Goal: Task Accomplishment & Management: Manage account settings

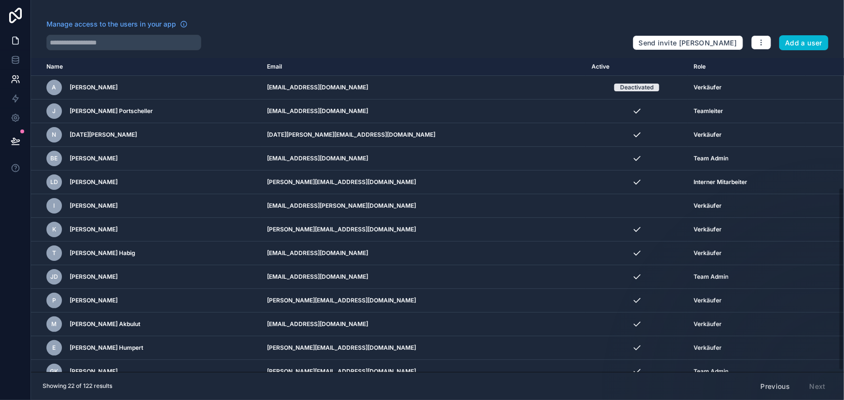
scroll to position [221, 0]
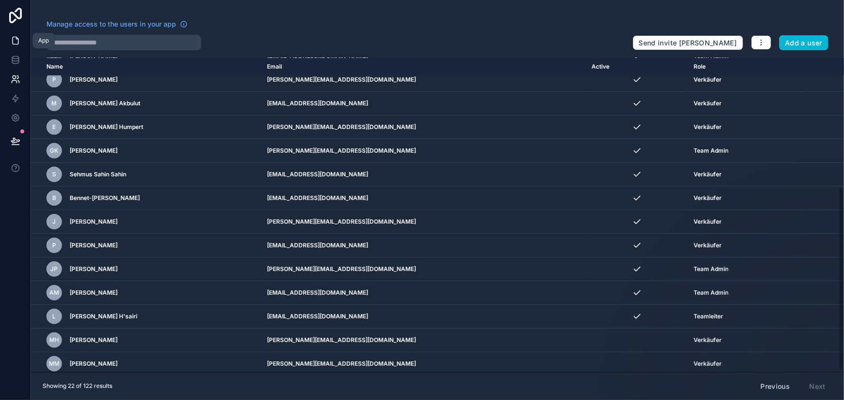
click at [17, 44] on icon at bounding box center [16, 40] width 6 height 7
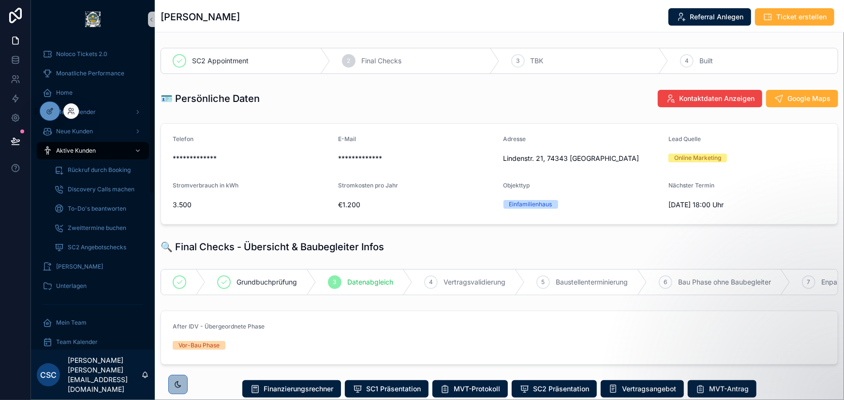
click at [75, 111] on div at bounding box center [70, 110] width 15 height 15
click at [67, 108] on icon at bounding box center [71, 111] width 8 height 8
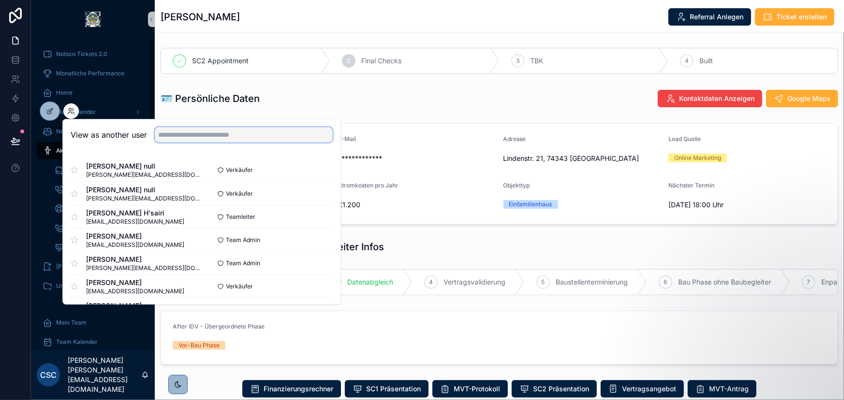
click at [194, 130] on input "text" at bounding box center [244, 134] width 178 height 15
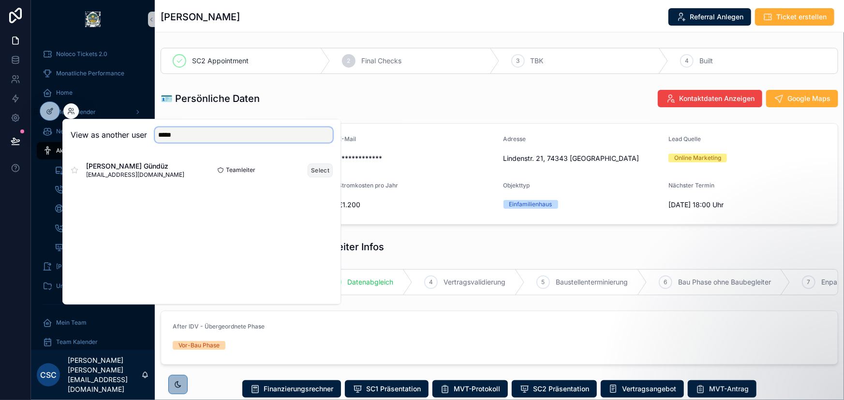
type input "*****"
click at [329, 167] on button "Select" at bounding box center [320, 170] width 25 height 14
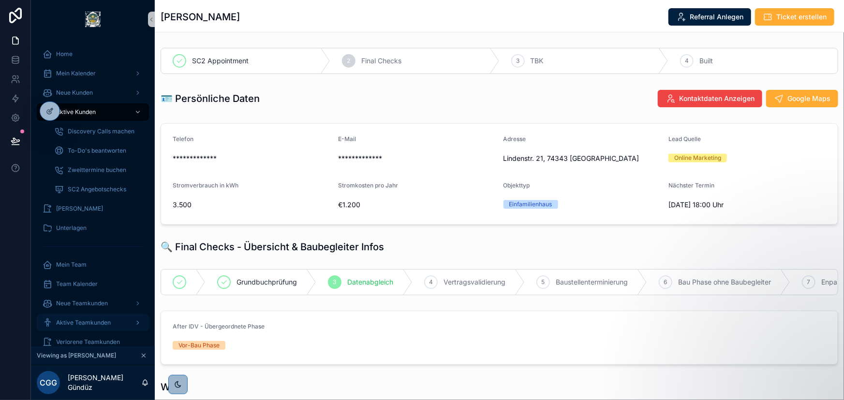
click at [107, 319] on span "Aktive Teamkunden" at bounding box center [83, 323] width 55 height 8
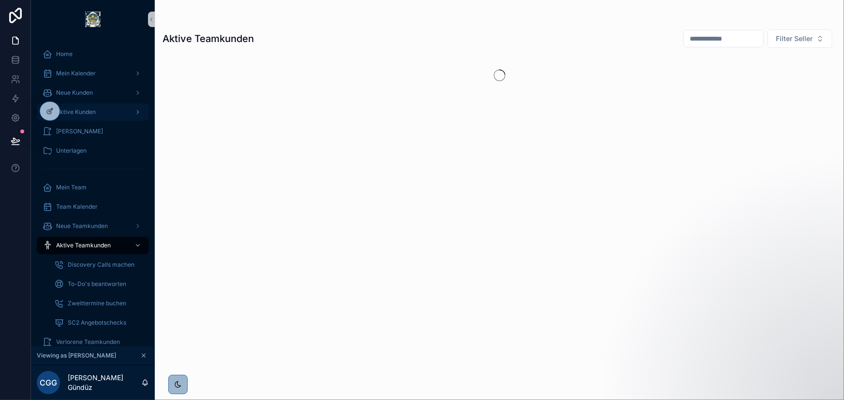
click at [103, 106] on div "Aktive Kunden" at bounding box center [93, 111] width 101 height 15
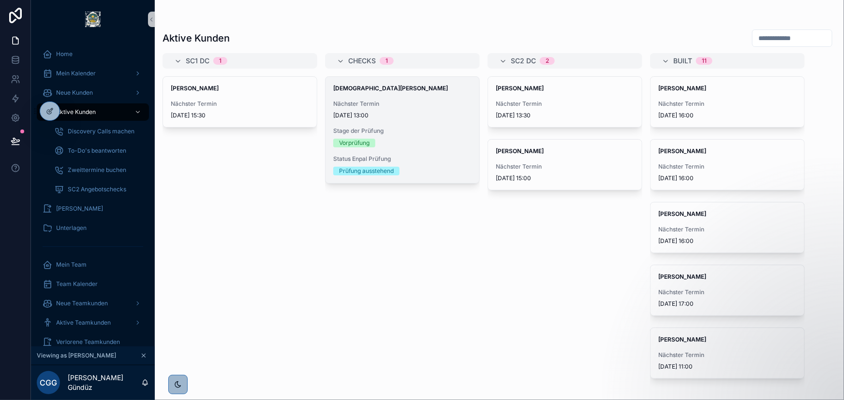
click at [422, 130] on span "Stage der Prüfung" at bounding box center [402, 131] width 138 height 8
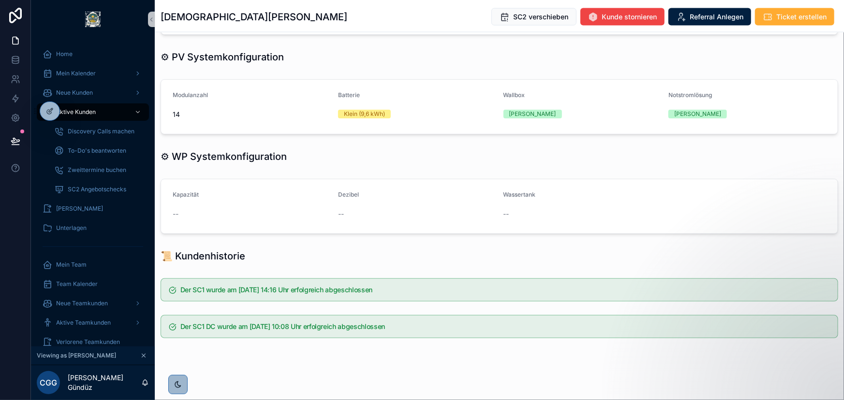
scroll to position [751, 0]
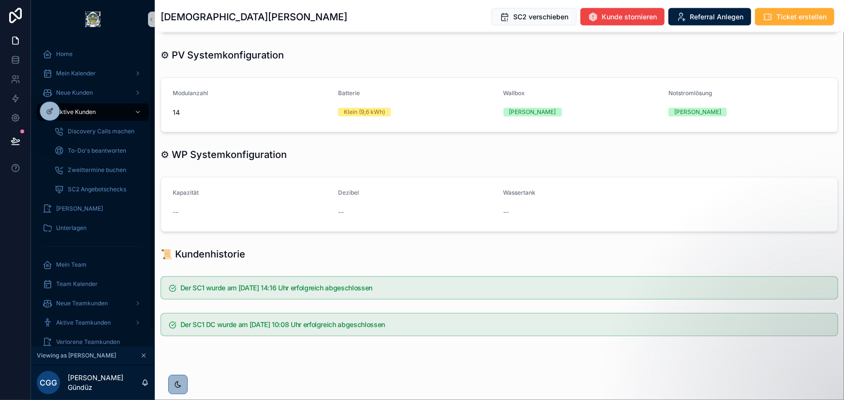
drag, startPoint x: 48, startPoint y: 108, endPoint x: 60, endPoint y: 121, distance: 17.5
click at [48, 108] on icon at bounding box center [50, 111] width 8 height 8
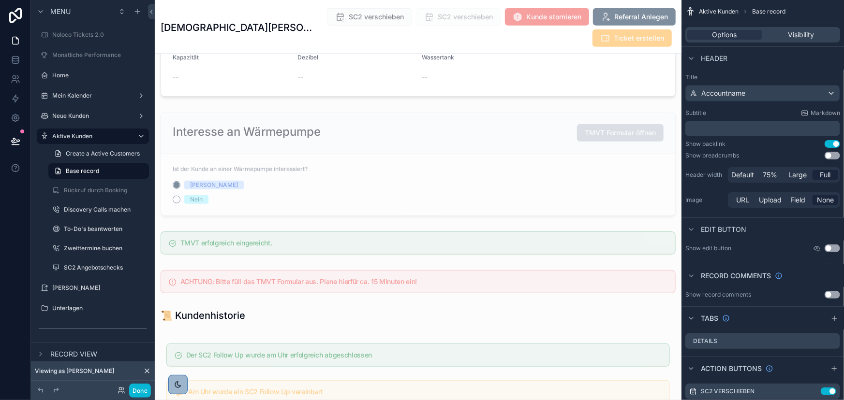
scroll to position [2146, 0]
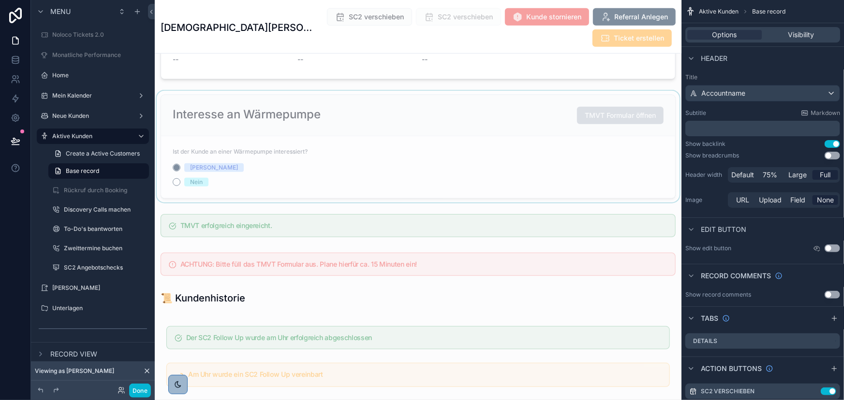
click at [451, 151] on div "scrollable content" at bounding box center [418, 147] width 527 height 112
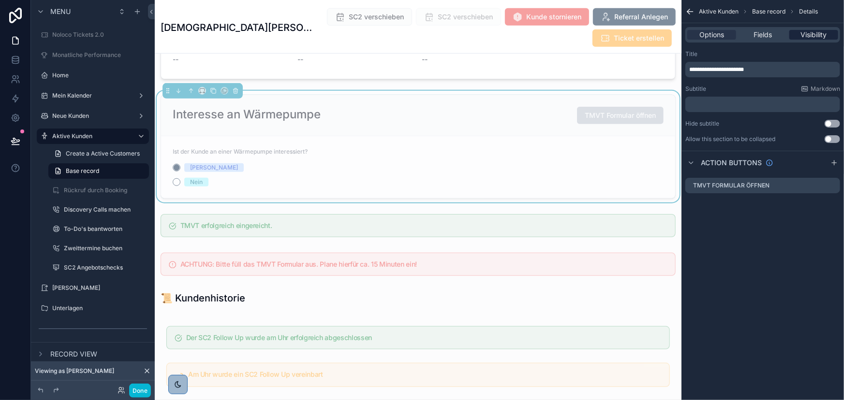
click at [811, 38] on span "Visibility" at bounding box center [813, 35] width 26 height 10
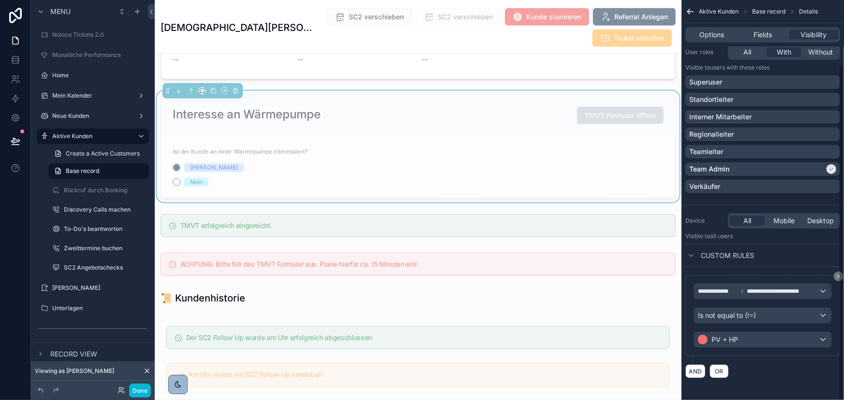
scroll to position [77, 0]
click at [146, 389] on button "Done" at bounding box center [140, 391] width 22 height 14
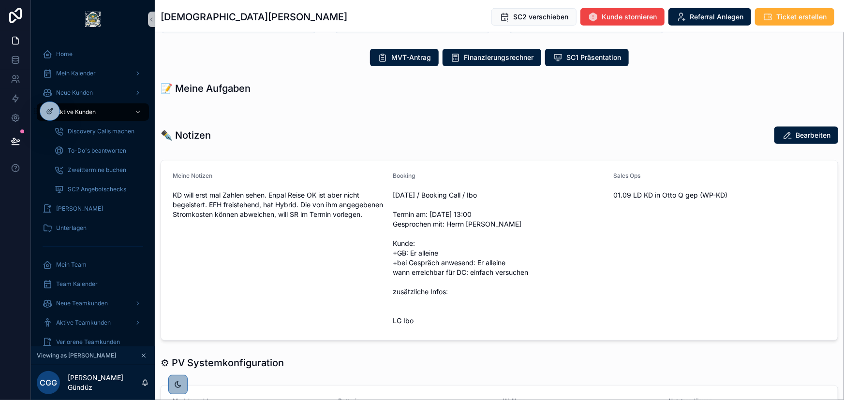
scroll to position [517, 0]
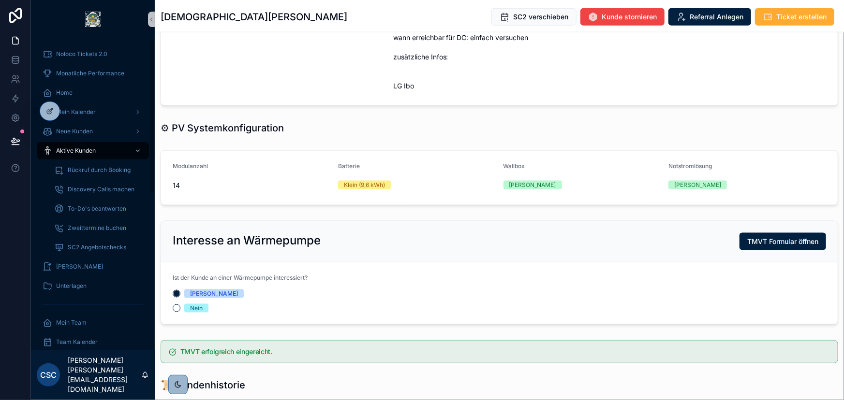
scroll to position [571, 0]
click at [53, 111] on icon at bounding box center [50, 111] width 8 height 8
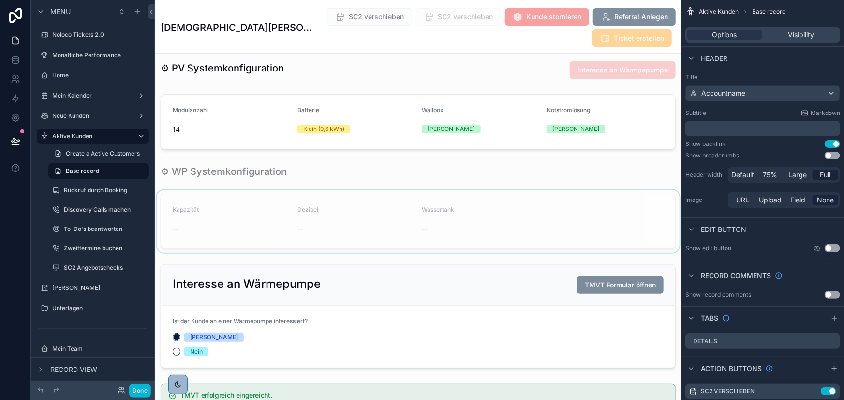
scroll to position [2022, 0]
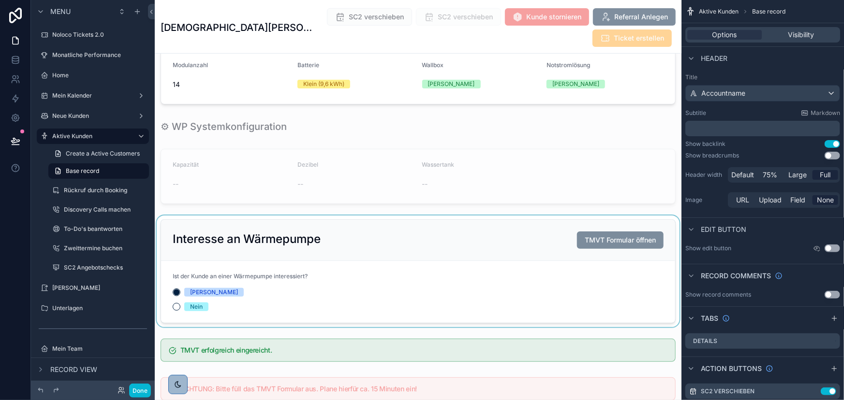
click at [398, 247] on div "scrollable content" at bounding box center [418, 272] width 527 height 112
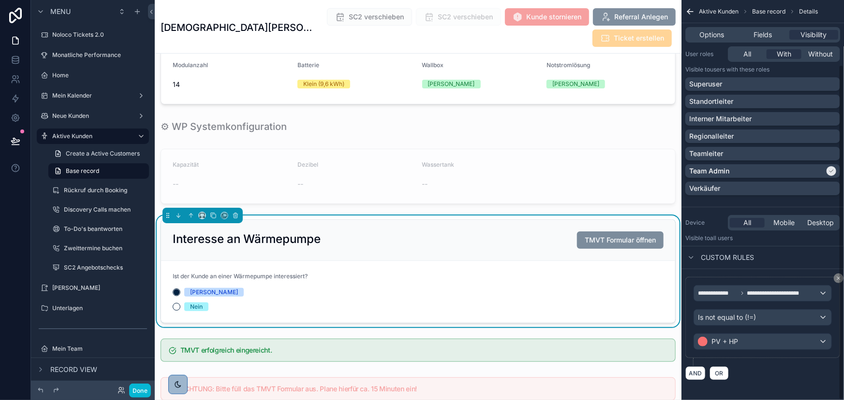
scroll to position [77, 0]
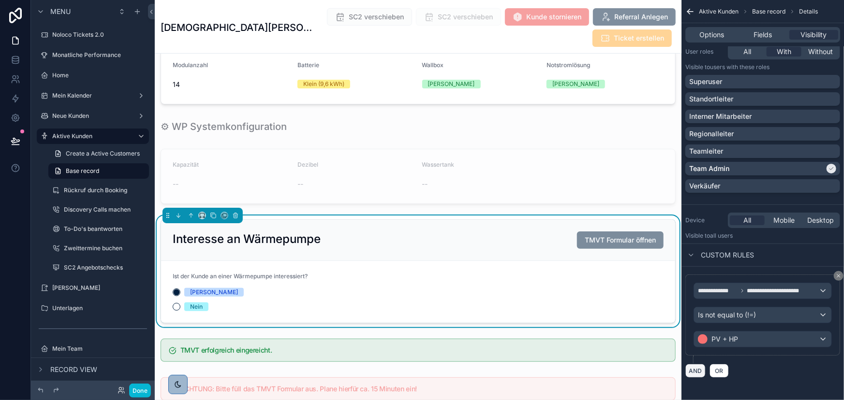
click at [693, 370] on button "AND" at bounding box center [695, 371] width 20 height 14
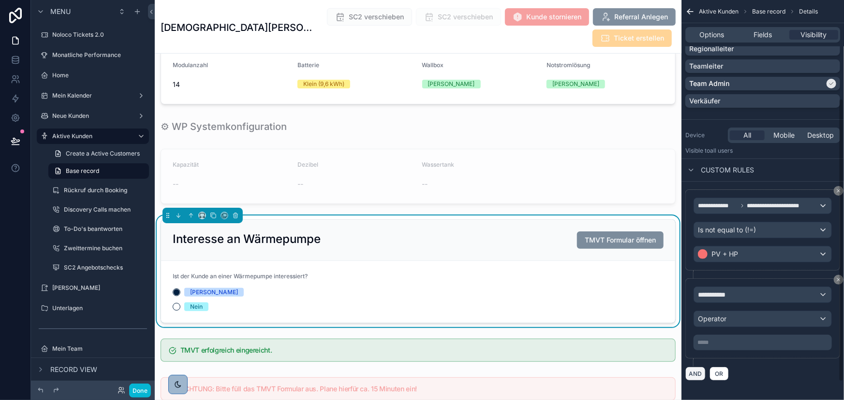
scroll to position [164, 0]
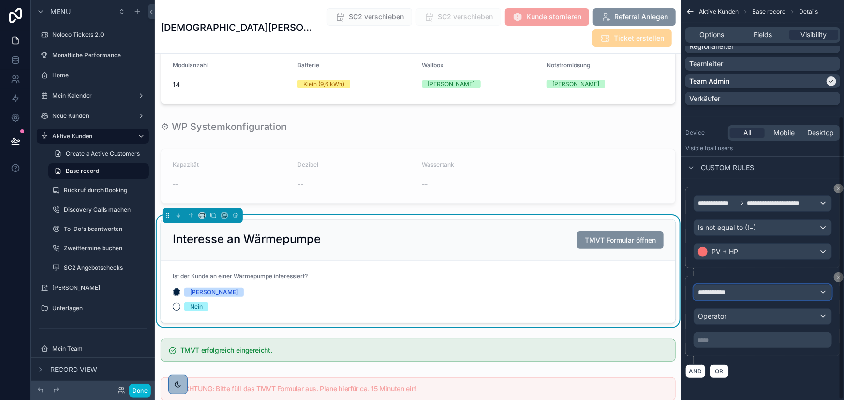
click at [752, 285] on div "**********" at bounding box center [762, 292] width 137 height 15
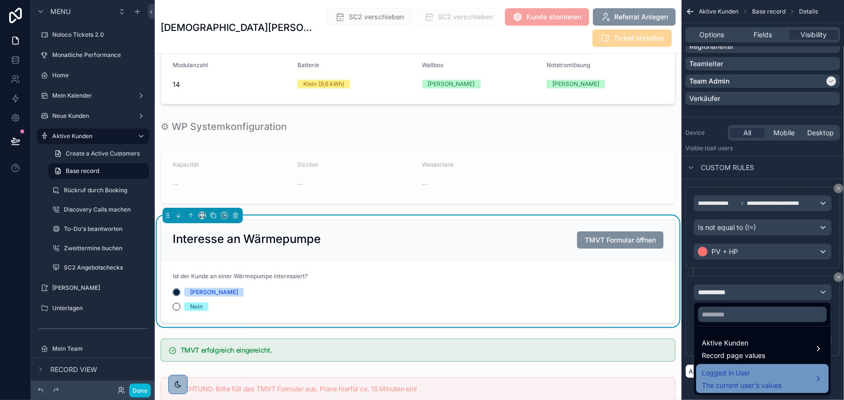
click at [762, 371] on span "Logged in User" at bounding box center [742, 373] width 80 height 12
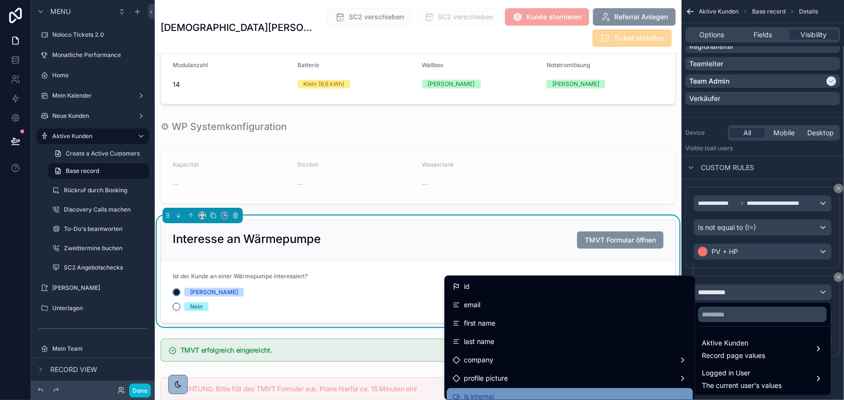
scroll to position [44, 0]
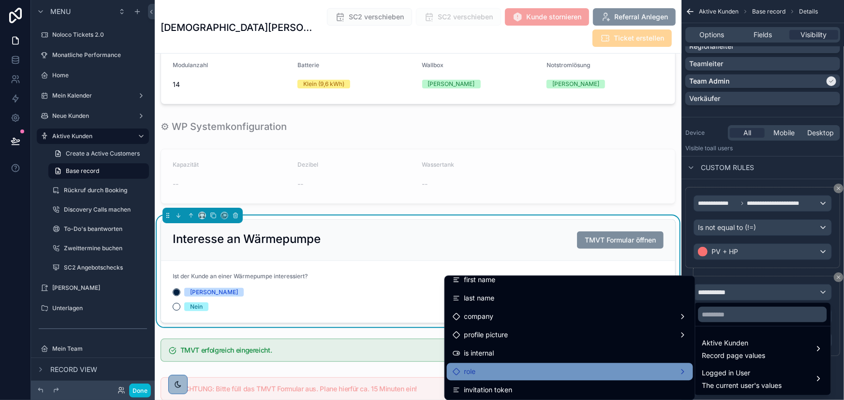
click at [583, 370] on div "role" at bounding box center [570, 372] width 235 height 12
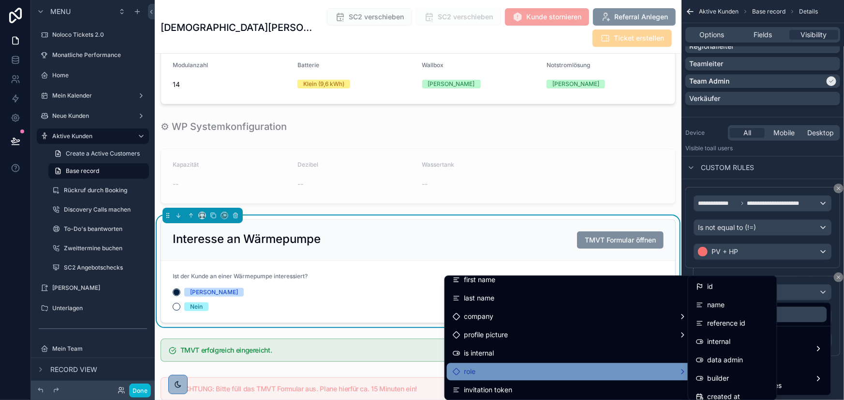
click at [583, 370] on div "role" at bounding box center [570, 372] width 235 height 12
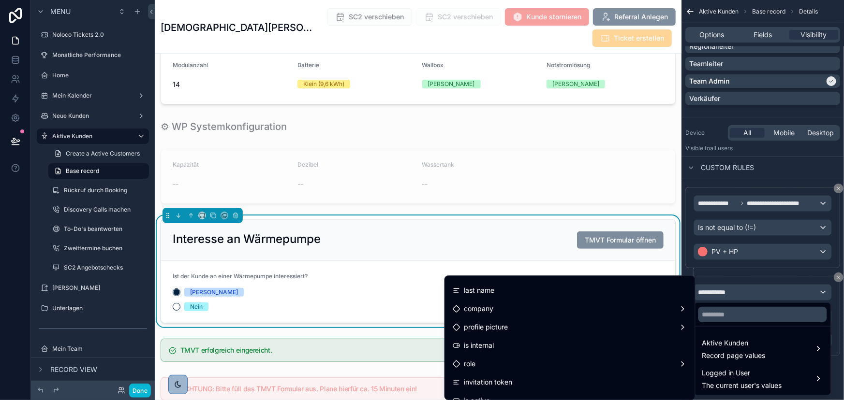
scroll to position [0, 0]
click at [750, 296] on div "scrollable content" at bounding box center [422, 200] width 844 height 400
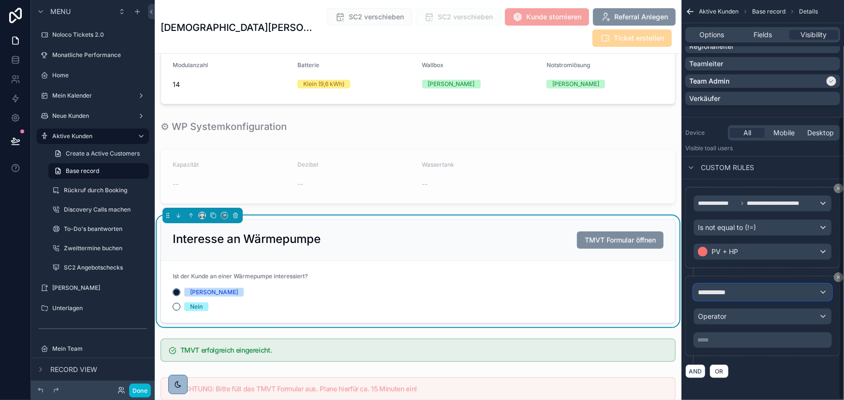
click at [750, 295] on div "**********" at bounding box center [762, 292] width 137 height 15
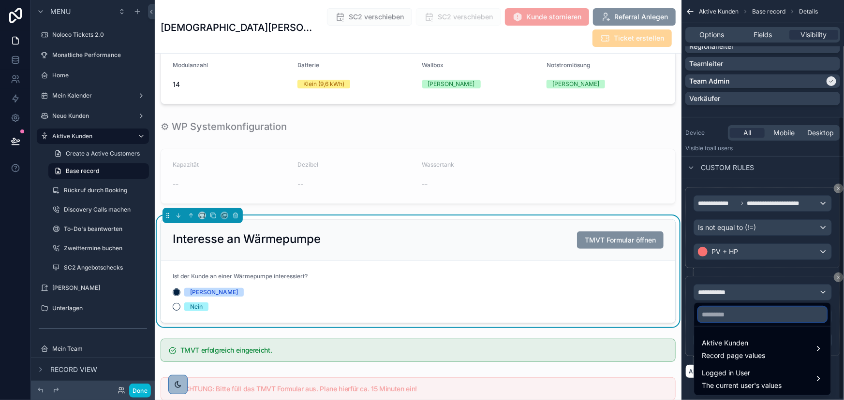
click at [750, 321] on input "text" at bounding box center [762, 314] width 129 height 15
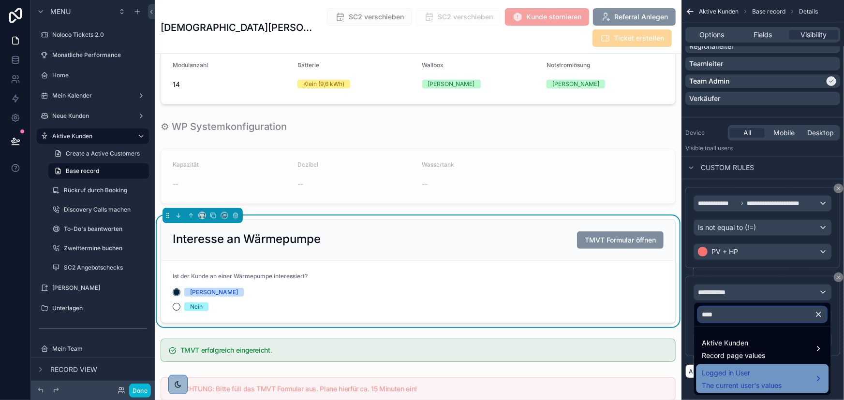
type input "****"
click at [753, 381] on span "The current user's values" at bounding box center [742, 386] width 80 height 10
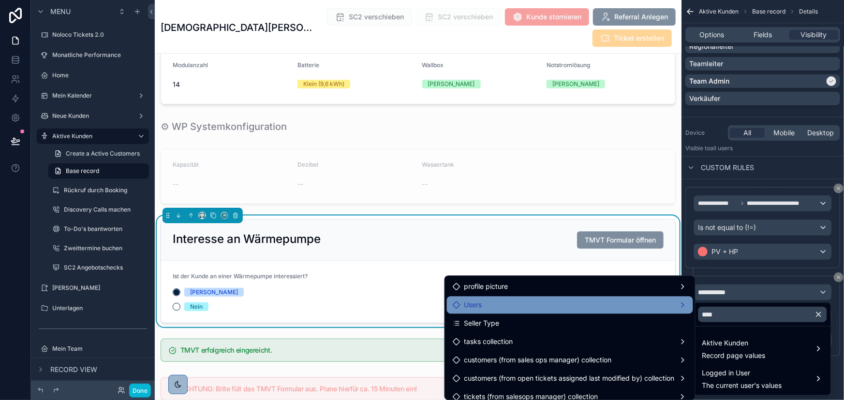
click at [585, 303] on div "Users" at bounding box center [570, 305] width 235 height 12
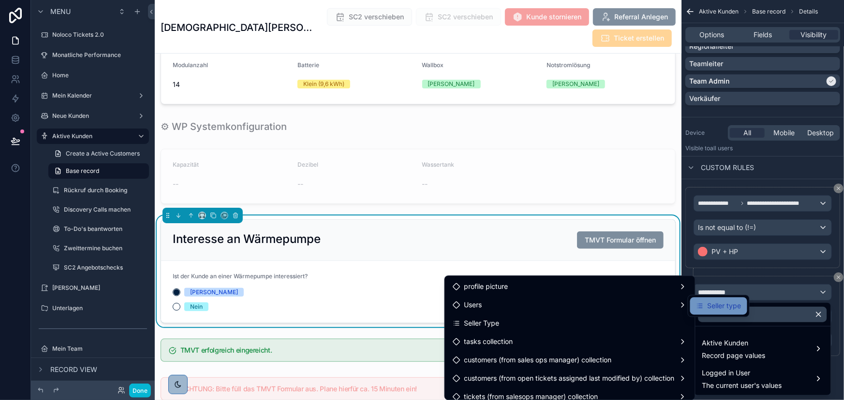
click at [726, 304] on span "Seller type" at bounding box center [724, 306] width 34 height 12
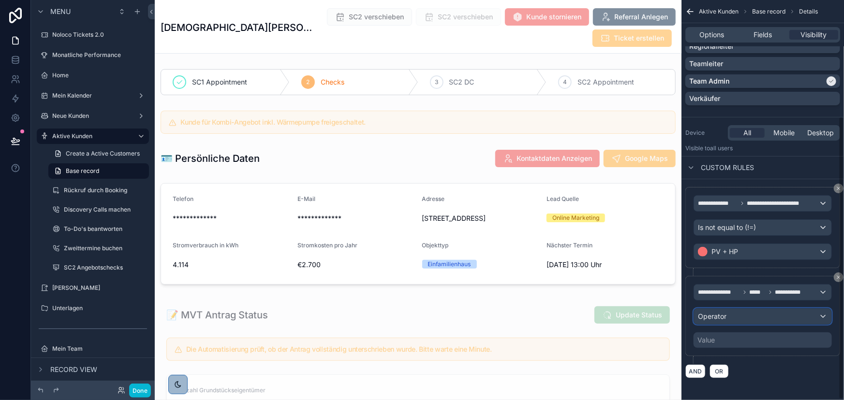
click at [747, 314] on div "Operator" at bounding box center [762, 316] width 137 height 15
click at [747, 317] on div "scrollable content" at bounding box center [422, 200] width 844 height 400
click at [744, 314] on div "Operator" at bounding box center [762, 316] width 137 height 15
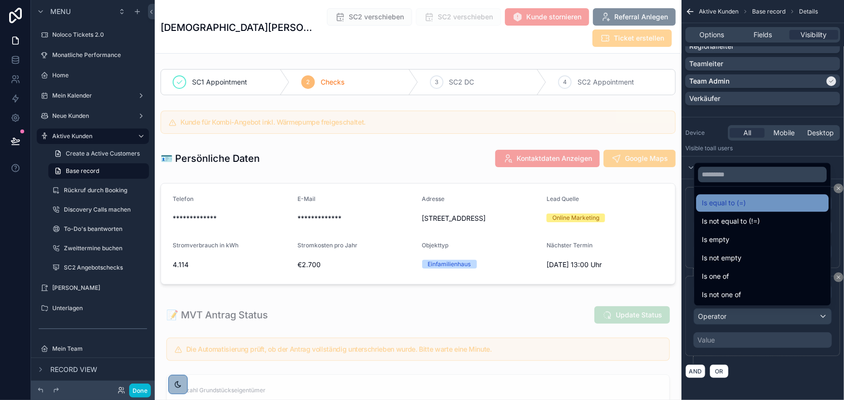
click at [739, 199] on span "Is equal to (=)" at bounding box center [724, 203] width 44 height 12
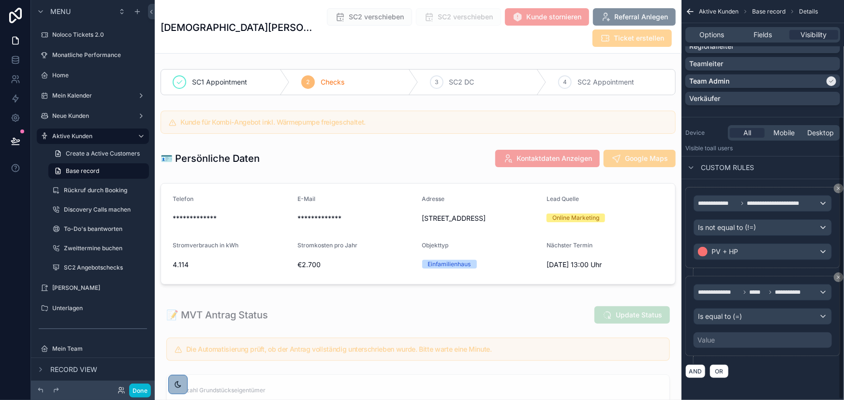
click at [748, 341] on div "Value" at bounding box center [762, 340] width 138 height 15
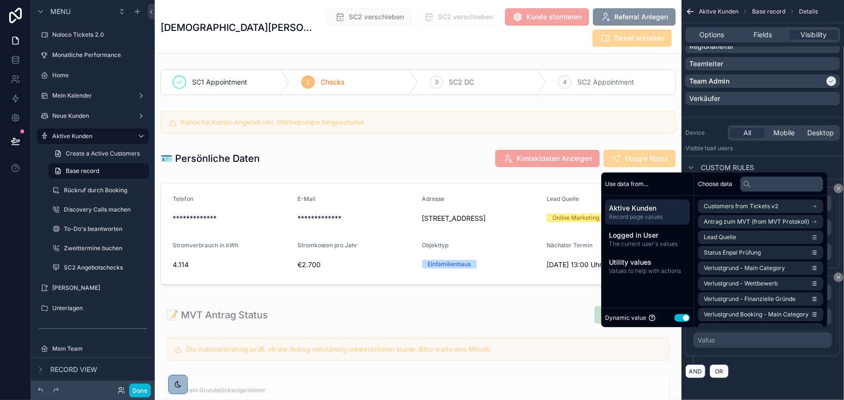
click at [677, 319] on button "Use setting" at bounding box center [681, 318] width 15 height 8
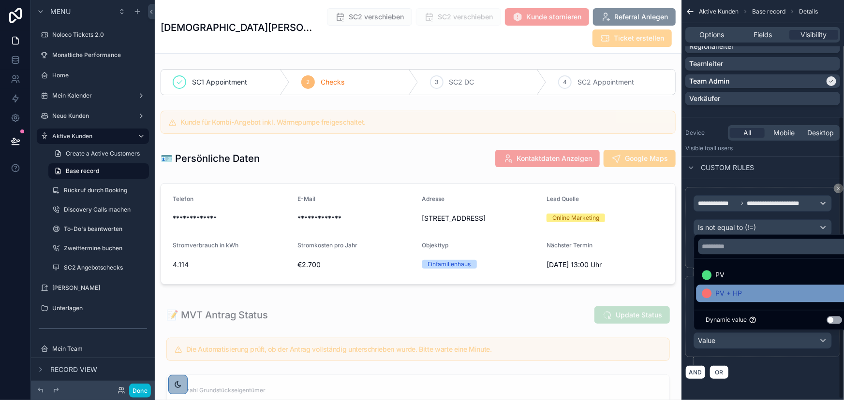
click at [730, 294] on span "PV + HP" at bounding box center [729, 294] width 27 height 12
click at [774, 358] on div "**********" at bounding box center [762, 320] width 155 height 89
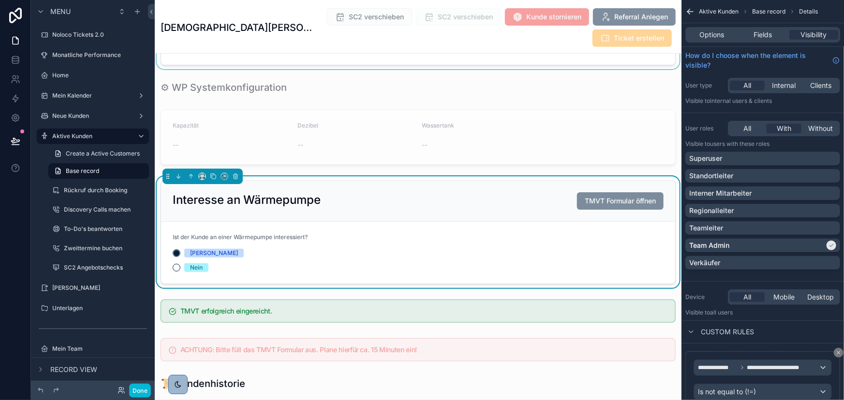
scroll to position [2066, 0]
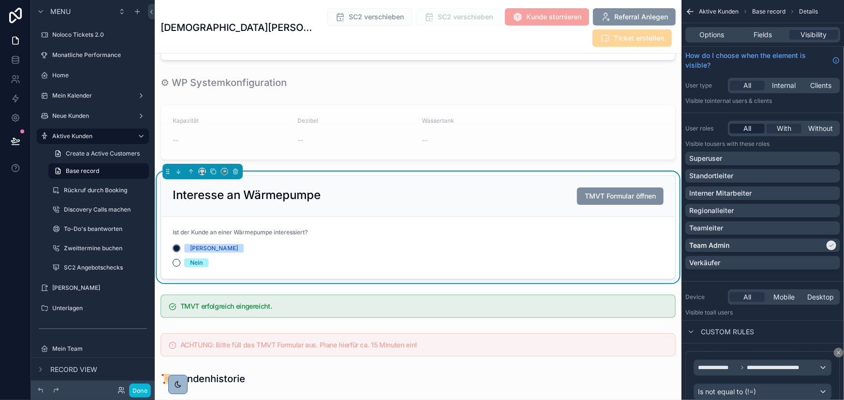
click at [750, 125] on span "All" at bounding box center [747, 129] width 8 height 10
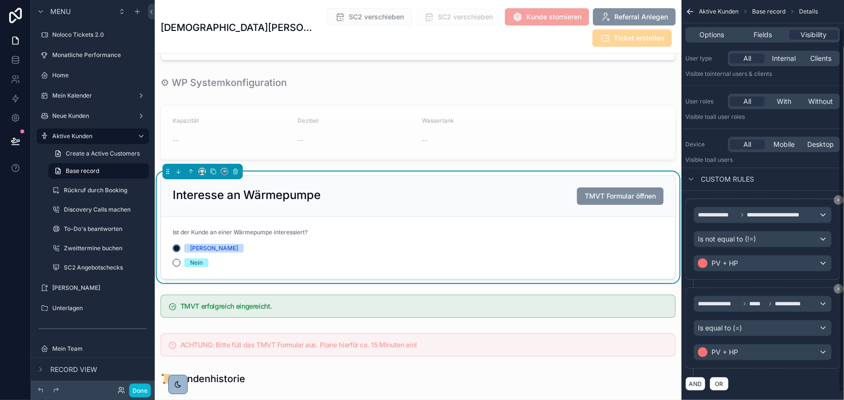
scroll to position [40, 0]
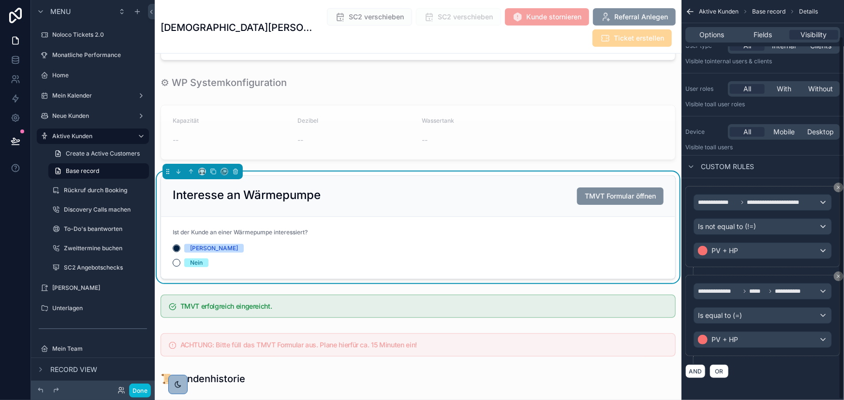
click at [721, 26] on div "Options Fields Visibility" at bounding box center [762, 34] width 162 height 23
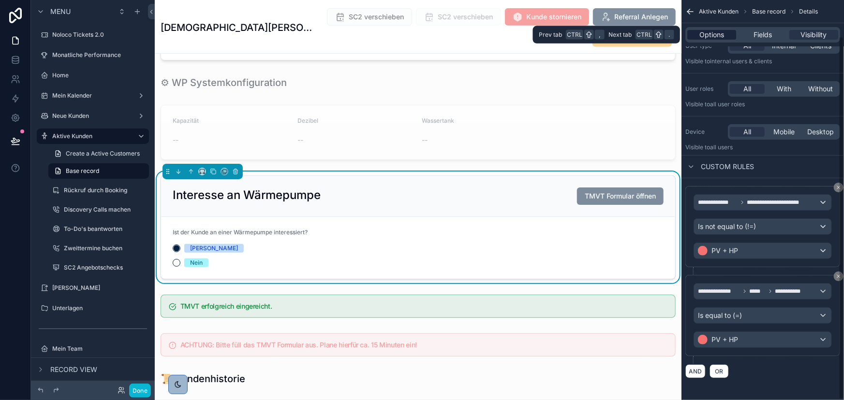
click at [722, 32] on span "Options" at bounding box center [711, 35] width 25 height 10
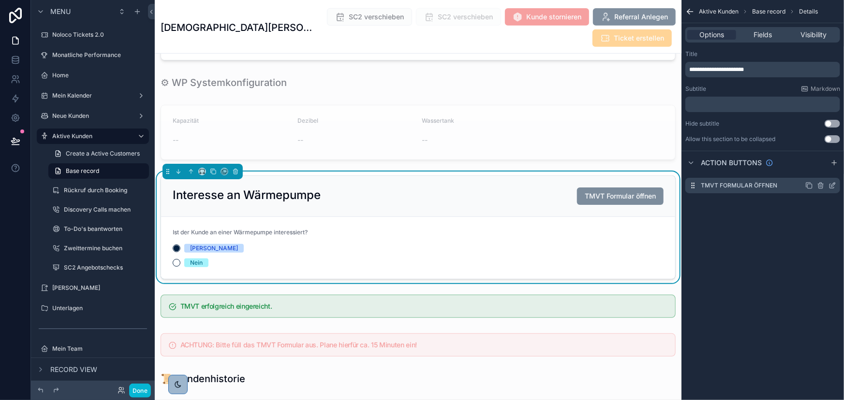
click at [833, 184] on icon "scrollable content" at bounding box center [833, 185] width 4 height 4
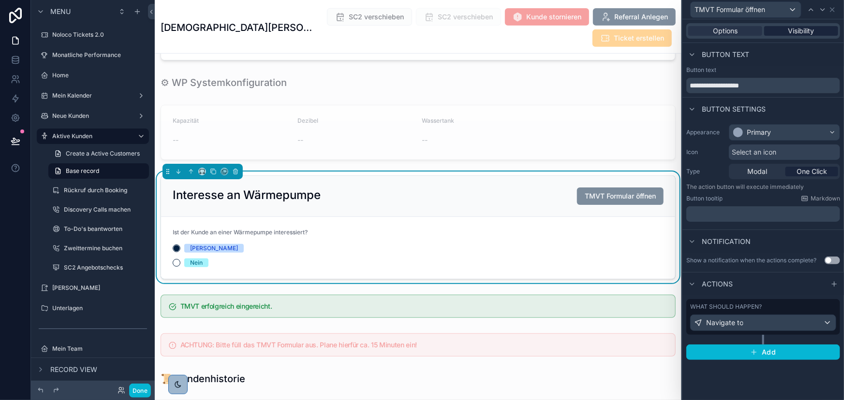
click at [820, 27] on div "Visibility" at bounding box center [801, 31] width 74 height 10
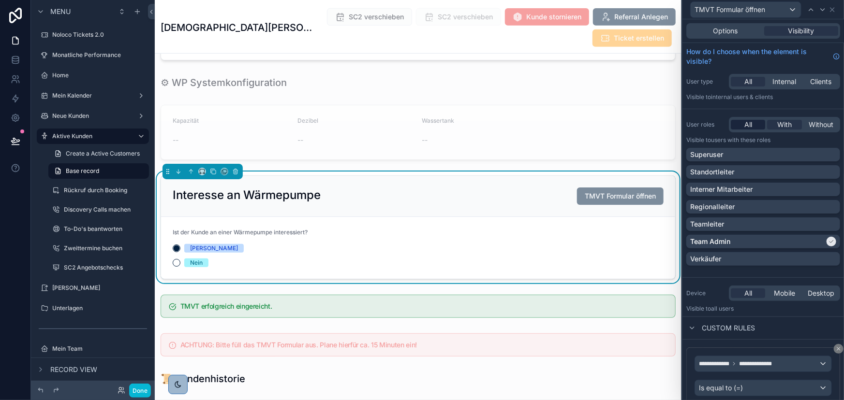
click at [746, 125] on span "All" at bounding box center [748, 125] width 8 height 10
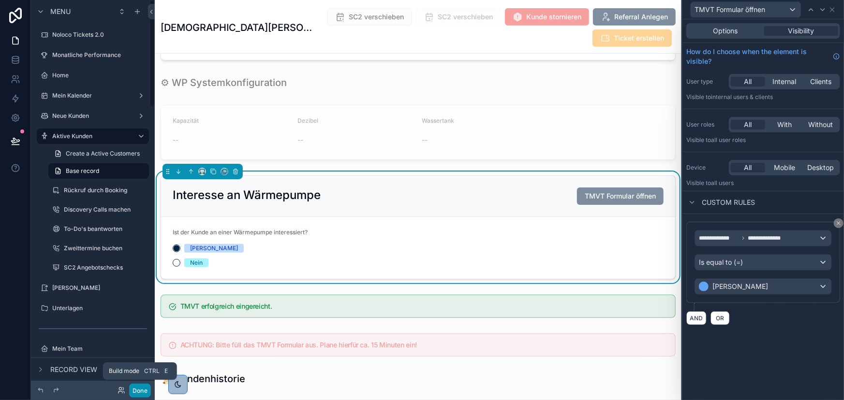
click at [138, 391] on button "Done" at bounding box center [140, 391] width 22 height 14
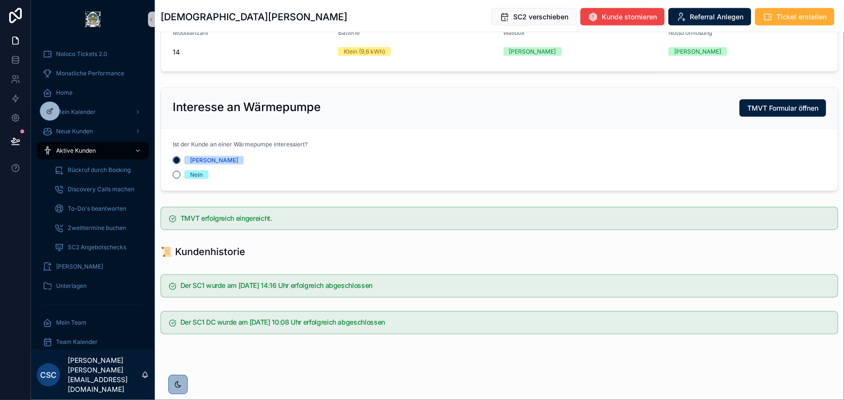
scroll to position [704, 0]
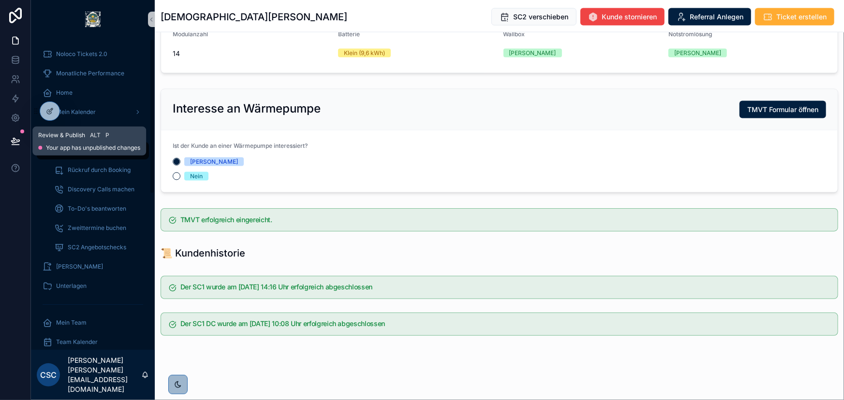
click at [17, 140] on icon at bounding box center [15, 140] width 8 height 5
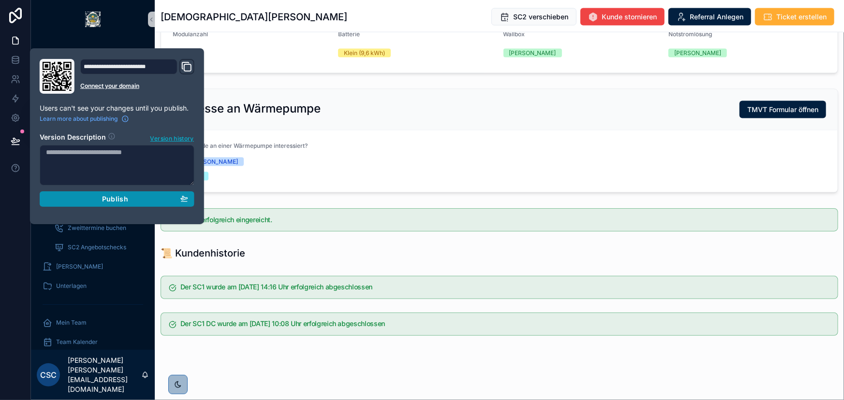
click at [150, 201] on div "Publish" at bounding box center [117, 199] width 142 height 9
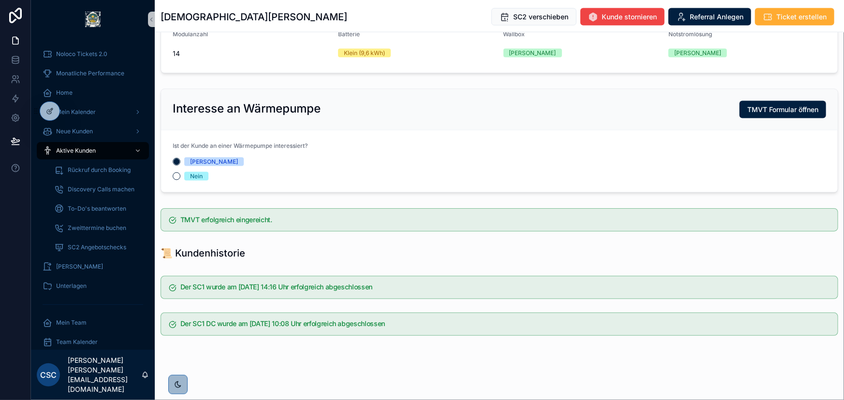
click at [281, 256] on div "📜 Kundenhistorie" at bounding box center [499, 254] width 677 height 14
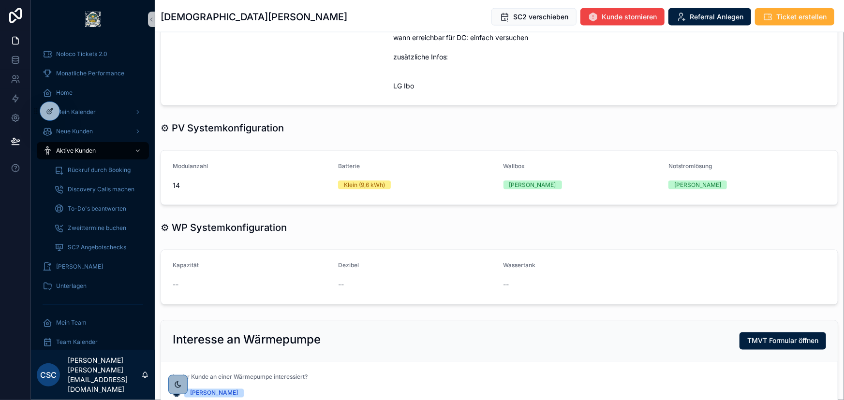
scroll to position [861, 0]
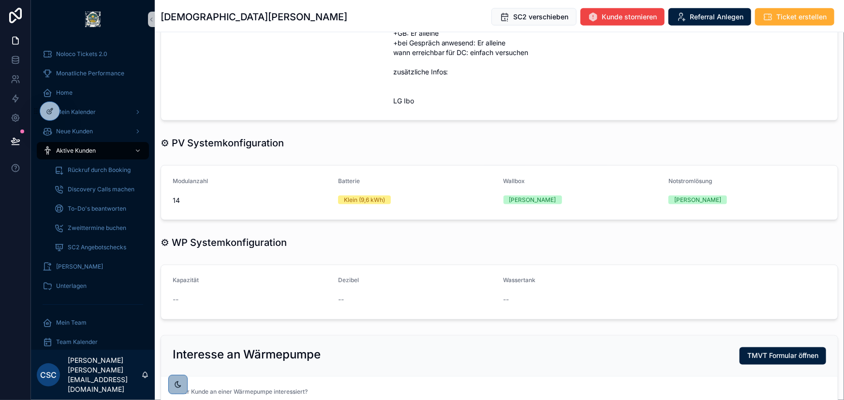
scroll to position [703, 0]
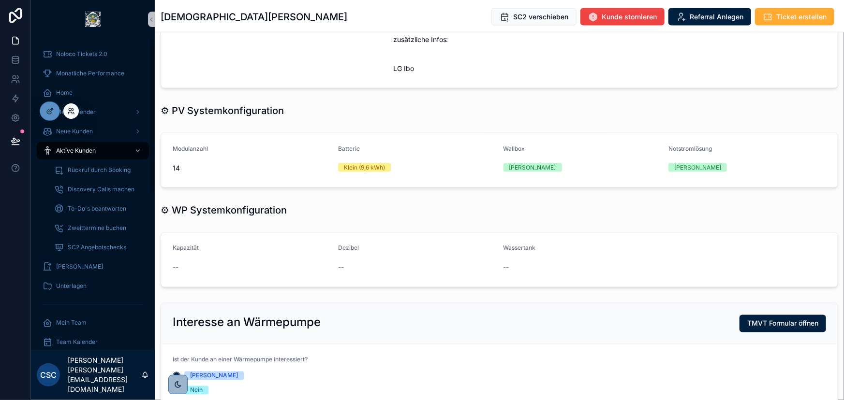
click at [73, 110] on icon at bounding box center [71, 111] width 8 height 8
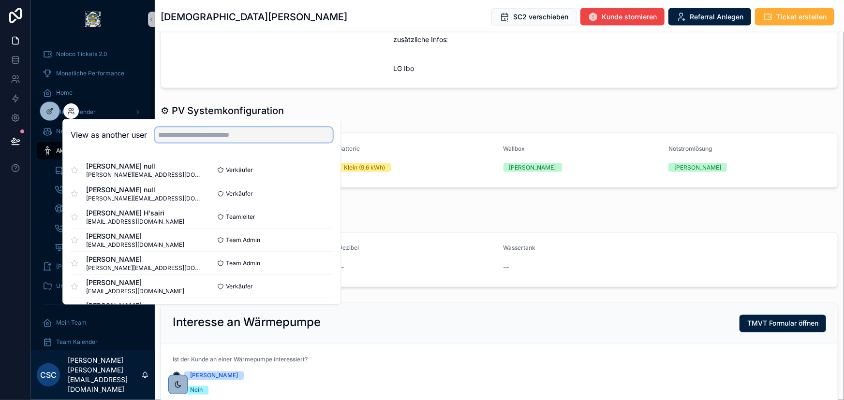
click at [167, 138] on input "text" at bounding box center [244, 134] width 178 height 15
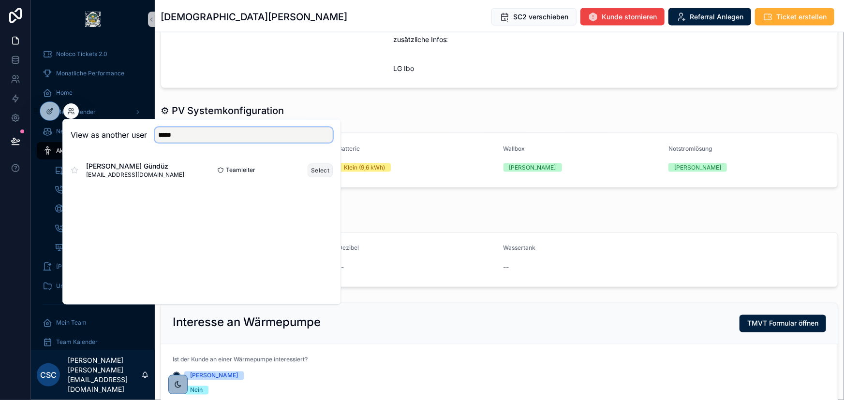
type input "*****"
click at [325, 172] on button "Select" at bounding box center [320, 170] width 25 height 14
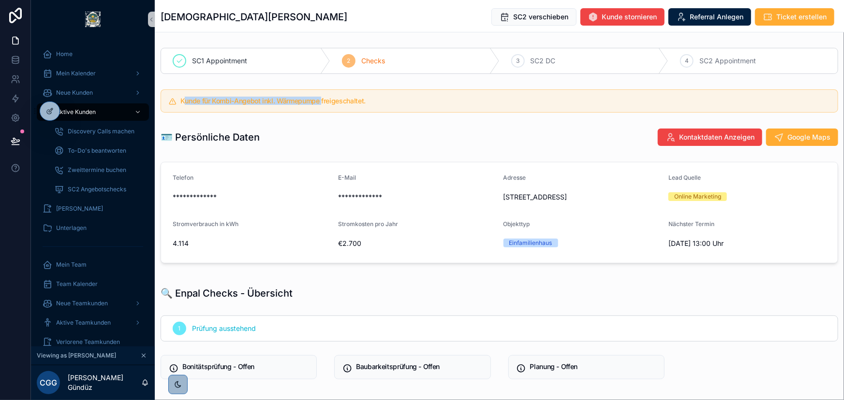
drag, startPoint x: 184, startPoint y: 104, endPoint x: 327, endPoint y: 102, distance: 142.7
click at [323, 102] on h5 "Kunde für Kombi-Angebot inkl. Wärmepumpe freigeschaltet." at bounding box center [504, 101] width 649 height 7
click at [349, 102] on h5 "Kunde für Kombi-Angebot inkl. Wärmepumpe freigeschaltet." at bounding box center [504, 101] width 649 height 7
drag, startPoint x: 364, startPoint y: 100, endPoint x: 256, endPoint y: 100, distance: 107.3
click at [254, 100] on h5 "Kunde für Kombi-Angebot inkl. Wärmepumpe freigeschaltet." at bounding box center [504, 101] width 649 height 7
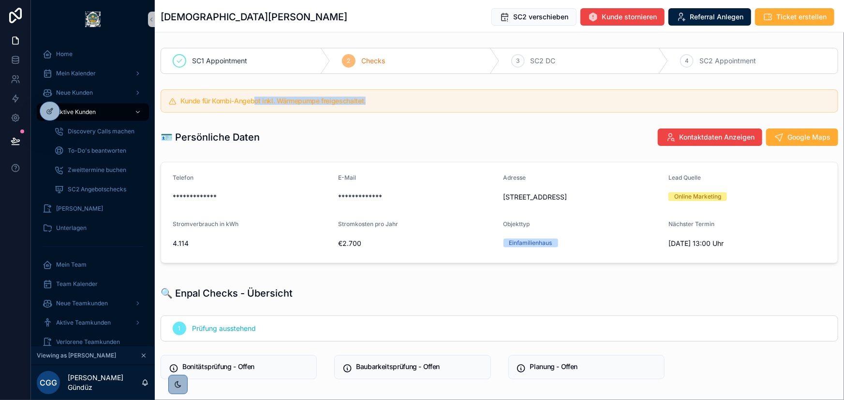
click at [299, 100] on h5 "Kunde für Kombi-Angebot inkl. Wärmepumpe freigeschaltet." at bounding box center [504, 101] width 649 height 7
click at [325, 103] on h5 "Kunde für Kombi-Angebot inkl. Wärmepumpe freigeschaltet." at bounding box center [504, 101] width 649 height 7
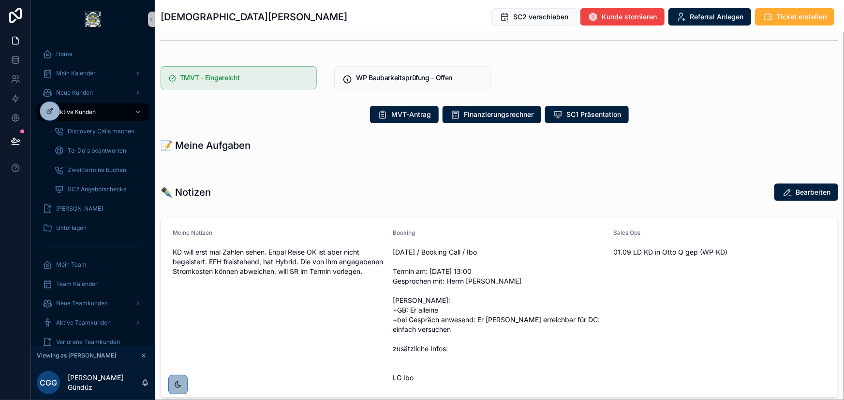
scroll to position [220, 0]
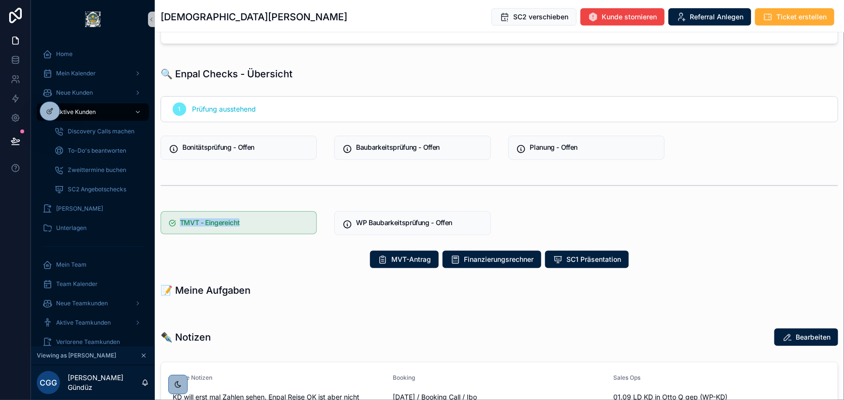
drag, startPoint x: 252, startPoint y: 222, endPoint x: 183, endPoint y: 224, distance: 68.7
click at [178, 223] on div "TMVT - Eingereicht" at bounding box center [239, 222] width 156 height 23
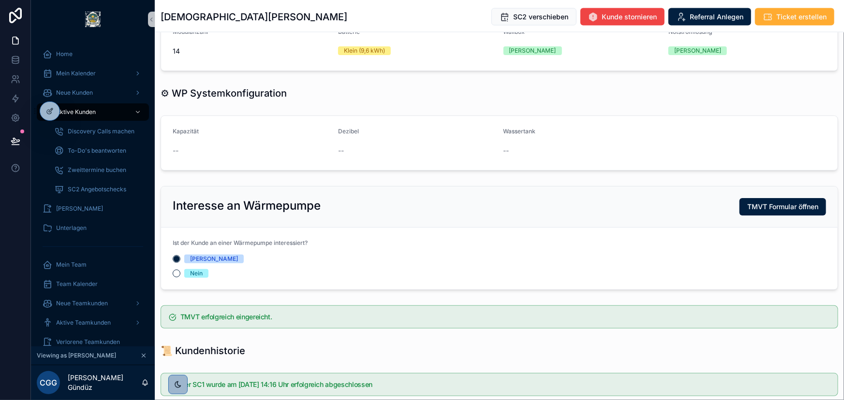
scroll to position [879, 0]
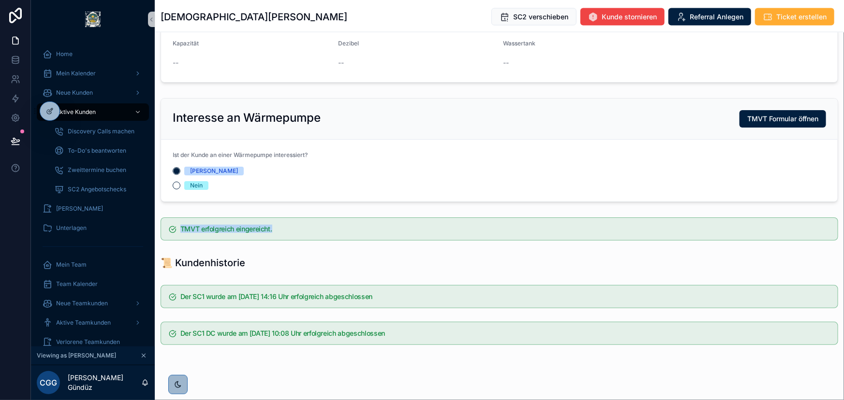
drag, startPoint x: 281, startPoint y: 227, endPoint x: 274, endPoint y: 226, distance: 7.3
click at [169, 226] on div "TMVT erfolgreich eingereicht." at bounding box center [499, 229] width 677 height 23
click at [310, 226] on h5 "TMVT erfolgreich eingereicht." at bounding box center [504, 229] width 649 height 7
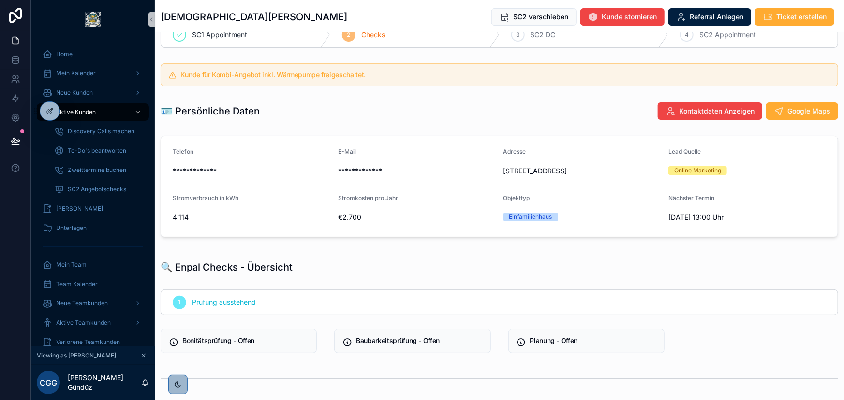
scroll to position [0, 0]
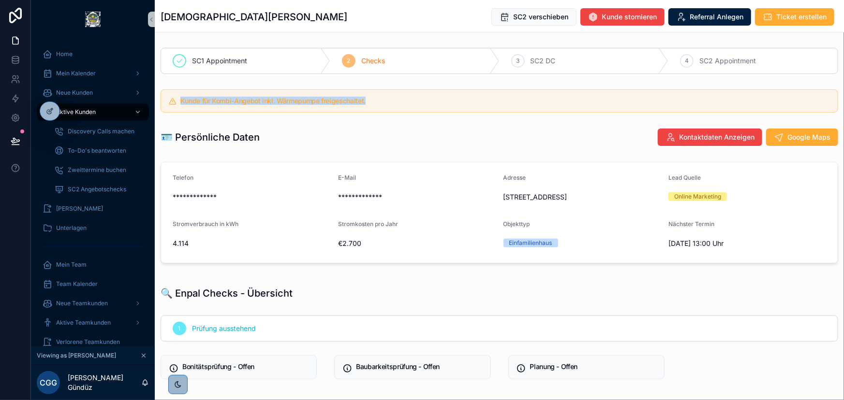
drag, startPoint x: 175, startPoint y: 103, endPoint x: 374, endPoint y: 104, distance: 198.7
click at [373, 104] on div "Kunde für Kombi-Angebot inkl. Wärmepumpe freigeschaltet." at bounding box center [499, 100] width 677 height 23
click at [374, 104] on h5 "Kunde für Kombi-Angebot inkl. Wärmepumpe freigeschaltet." at bounding box center [504, 101] width 649 height 7
drag, startPoint x: 185, startPoint y: 103, endPoint x: 347, endPoint y: 103, distance: 162.5
click at [340, 103] on h5 "Kunde für Kombi-Angebot inkl. Wärmepumpe freigeschaltet." at bounding box center [504, 101] width 649 height 7
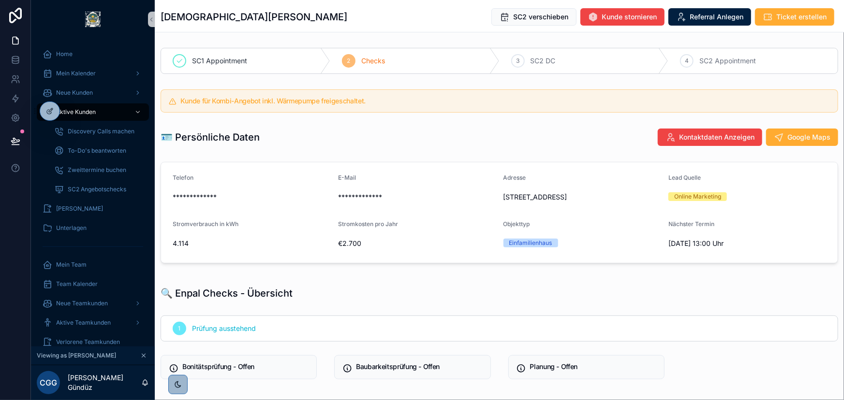
click at [357, 103] on h5 "Kunde für Kombi-Angebot inkl. Wärmepumpe freigeschaltet." at bounding box center [504, 101] width 649 height 7
click at [362, 104] on h5 "Kunde für Kombi-Angebot inkl. Wärmepumpe freigeschaltet." at bounding box center [504, 101] width 649 height 7
drag, startPoint x: 388, startPoint y: 104, endPoint x: 170, endPoint y: 99, distance: 218.1
click at [169, 99] on div "Kunde für Kombi-Angebot inkl. Wärmepumpe freigeschaltet." at bounding box center [499, 100] width 677 height 23
click at [244, 99] on h5 "Kunde für Kombi-Angebot inkl. Wärmepumpe freigeschaltet." at bounding box center [504, 101] width 649 height 7
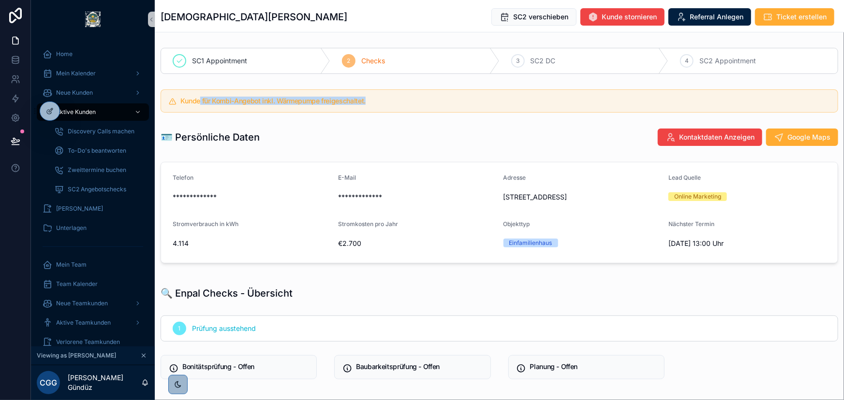
drag, startPoint x: 353, startPoint y: 97, endPoint x: 198, endPoint y: 97, distance: 154.7
click at [198, 98] on h5 "Kunde für Kombi-Angebot inkl. Wärmepumpe freigeschaltet." at bounding box center [504, 101] width 649 height 7
click at [235, 103] on h5 "Kunde für Kombi-Angebot inkl. Wärmepumpe freigeschaltet." at bounding box center [504, 101] width 649 height 7
drag, startPoint x: 388, startPoint y: 103, endPoint x: 162, endPoint y: 109, distance: 225.9
click at [162, 109] on div "Kunde für Kombi-Angebot inkl. Wärmepumpe freigeschaltet." at bounding box center [499, 100] width 677 height 23
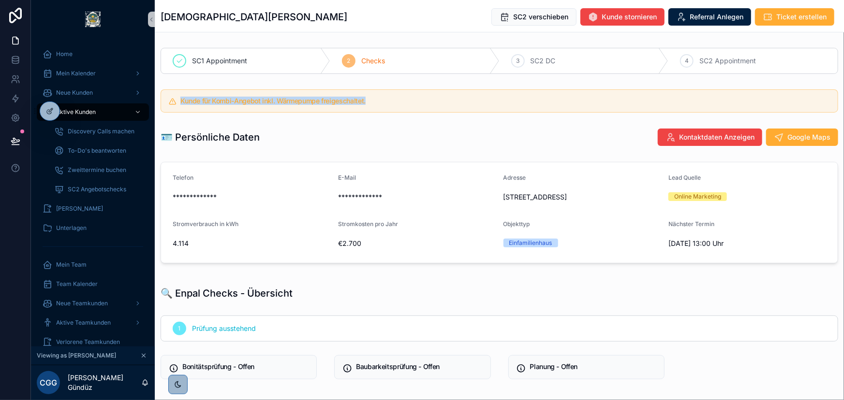
click at [333, 103] on h5 "Kunde für Kombi-Angebot inkl. Wärmepumpe freigeschaltet." at bounding box center [504, 101] width 649 height 7
drag, startPoint x: 401, startPoint y: 103, endPoint x: 195, endPoint y: 102, distance: 206.0
click at [195, 102] on h5 "Kunde für Kombi-Angebot inkl. Wärmepumpe freigeschaltet." at bounding box center [504, 101] width 649 height 7
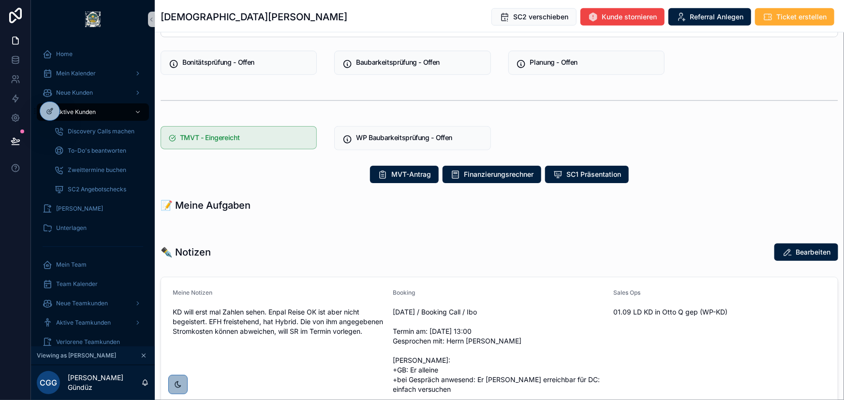
scroll to position [308, 0]
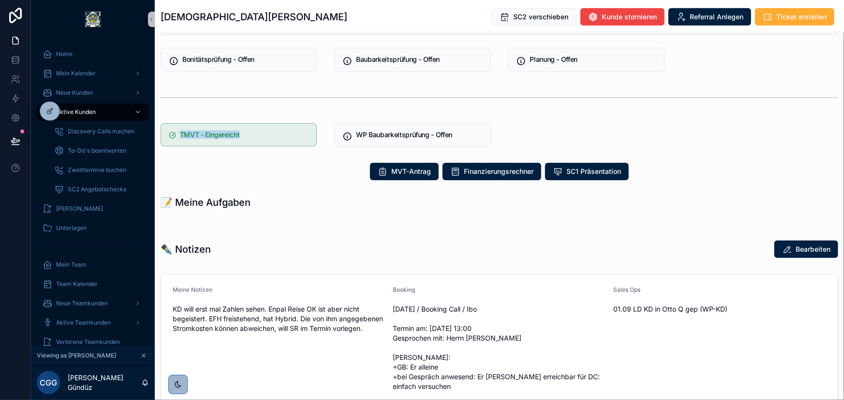
drag, startPoint x: 236, startPoint y: 134, endPoint x: 170, endPoint y: 134, distance: 66.2
click at [170, 134] on div "TMVT - Eingereicht" at bounding box center [239, 134] width 156 height 23
click at [257, 133] on h5 "TMVT - Eingereicht" at bounding box center [244, 135] width 129 height 7
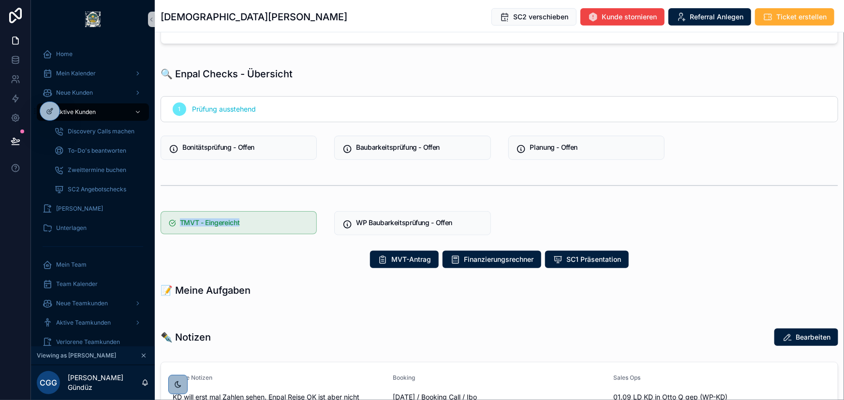
drag, startPoint x: 251, startPoint y: 220, endPoint x: 166, endPoint y: 220, distance: 84.6
click at [165, 220] on div "TMVT - Eingereicht" at bounding box center [239, 222] width 156 height 23
click at [263, 224] on h5 "TMVT - Eingereicht" at bounding box center [244, 223] width 129 height 7
click at [273, 236] on div "TMVT - Eingereicht" at bounding box center [239, 223] width 168 height 32
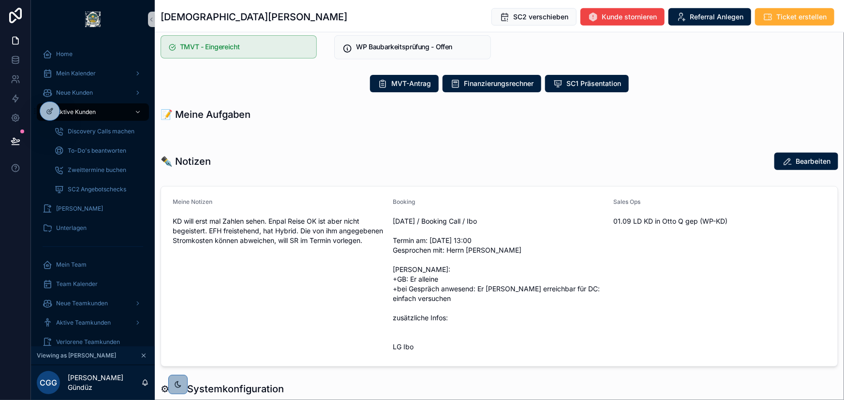
click at [309, 198] on div "Meine Notizen" at bounding box center [279, 204] width 213 height 12
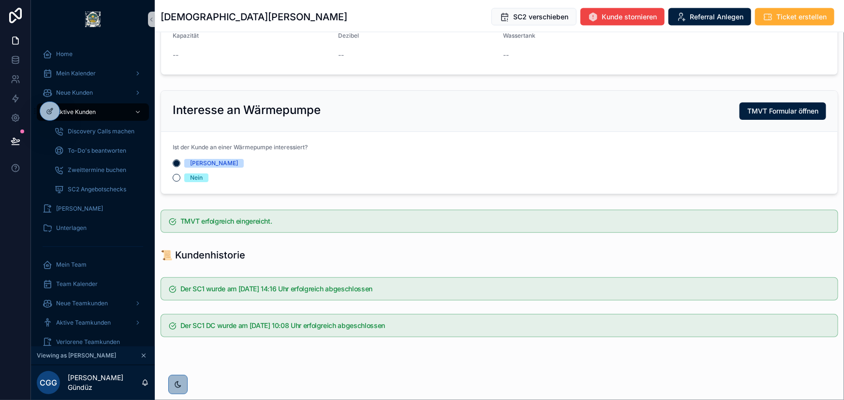
scroll to position [888, 0]
click at [44, 110] on div at bounding box center [49, 111] width 19 height 18
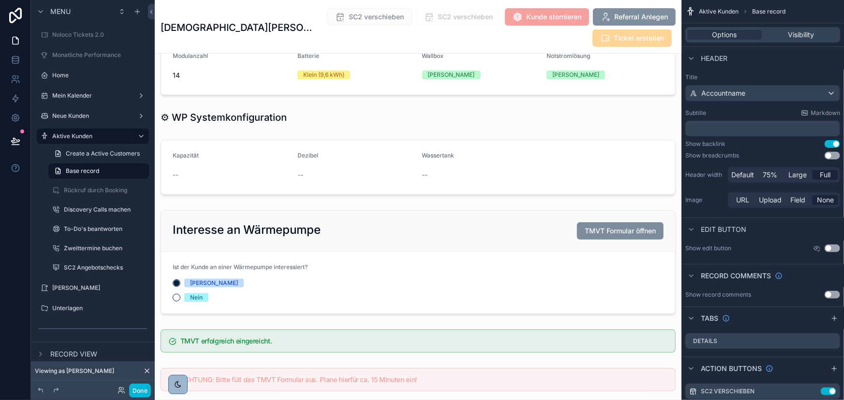
scroll to position [2162, 0]
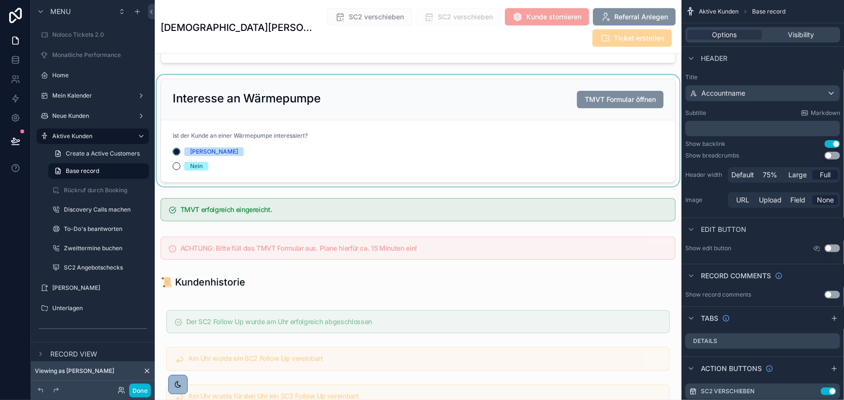
click at [366, 134] on div "scrollable content" at bounding box center [418, 131] width 527 height 112
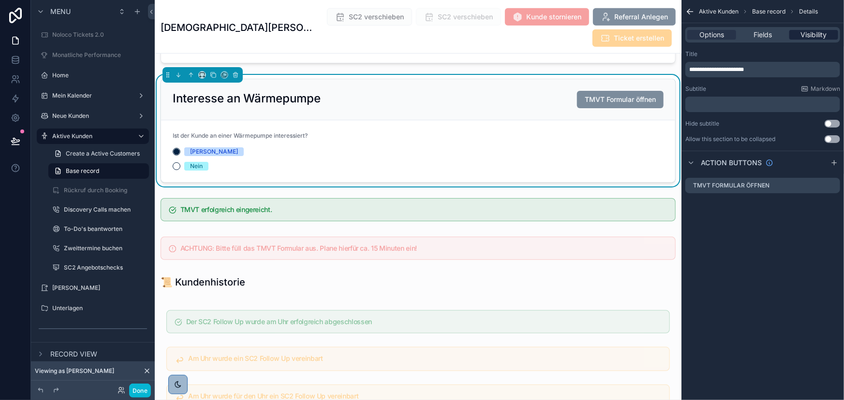
click at [806, 32] on span "Visibility" at bounding box center [813, 35] width 26 height 10
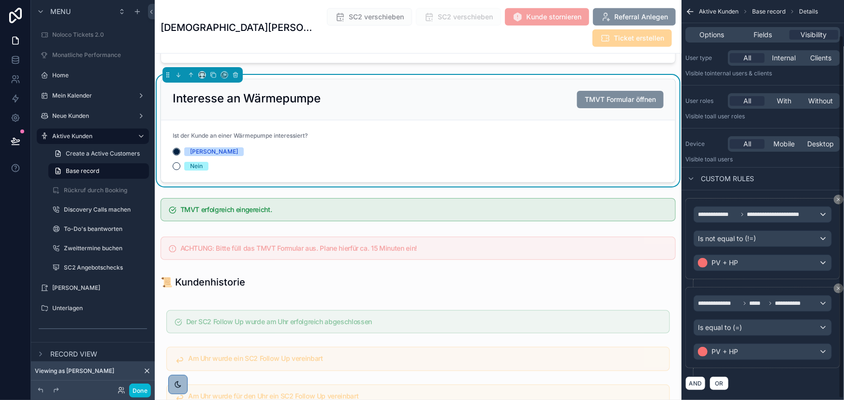
scroll to position [40, 0]
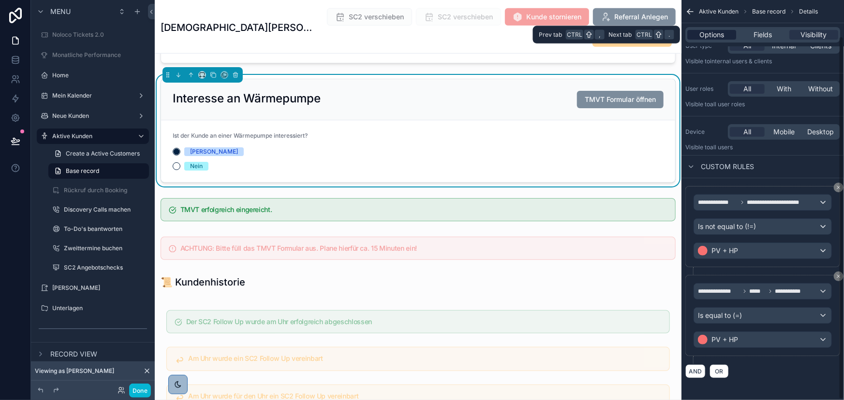
click at [723, 31] on span "Options" at bounding box center [711, 35] width 25 height 10
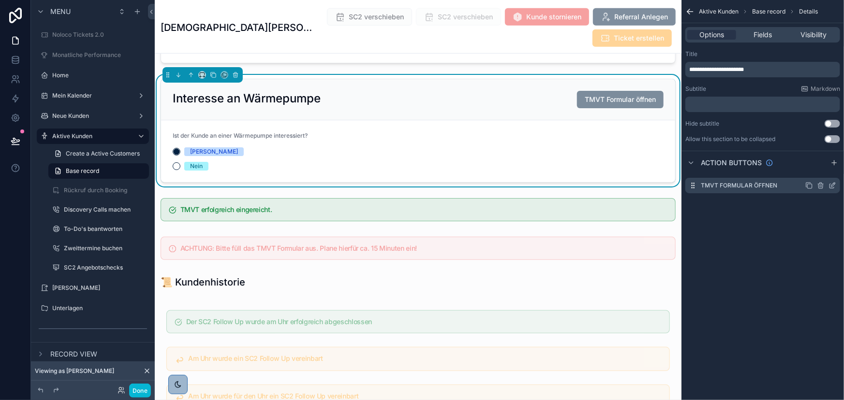
click at [834, 182] on icon "scrollable content" at bounding box center [832, 186] width 8 height 8
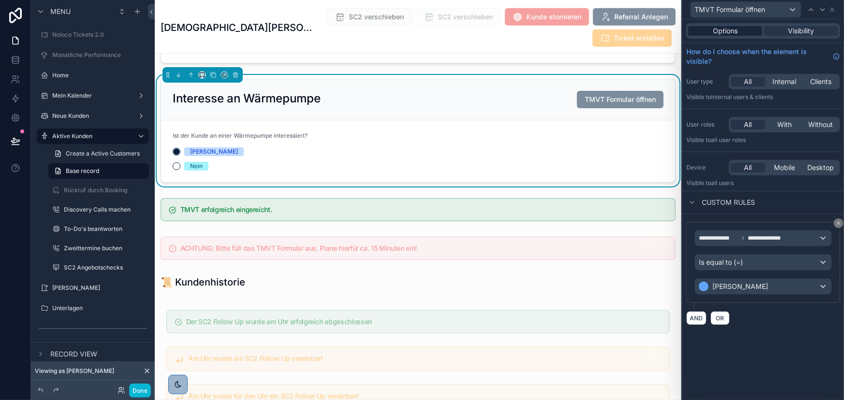
click at [731, 30] on span "Options" at bounding box center [725, 31] width 25 height 10
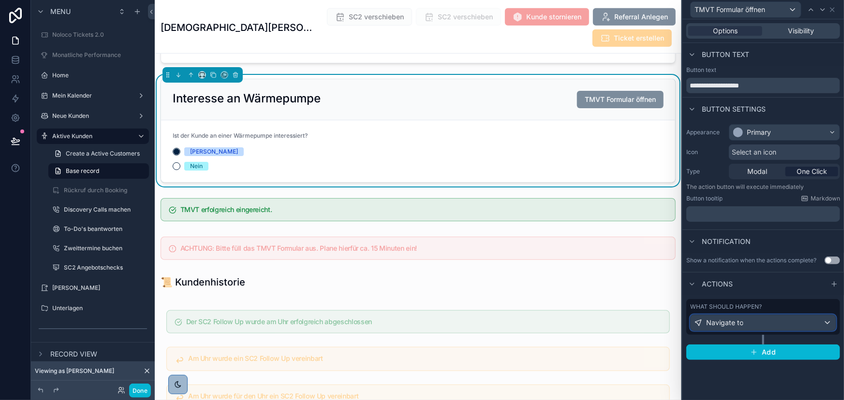
click at [792, 324] on div "Navigate to" at bounding box center [762, 322] width 145 height 15
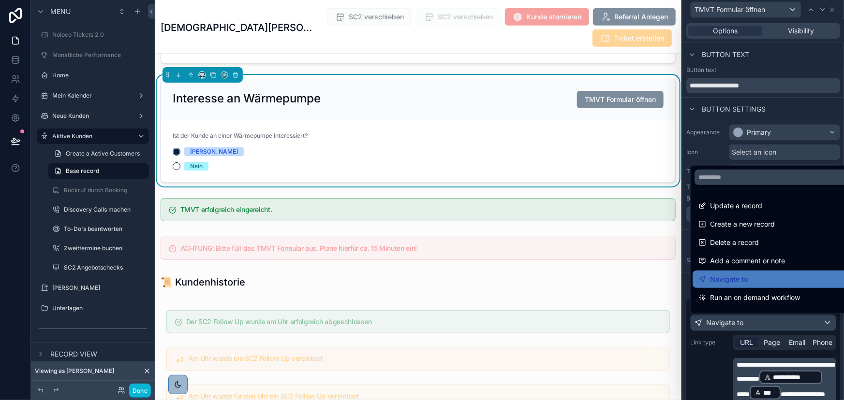
click at [792, 324] on div at bounding box center [762, 200] width 161 height 400
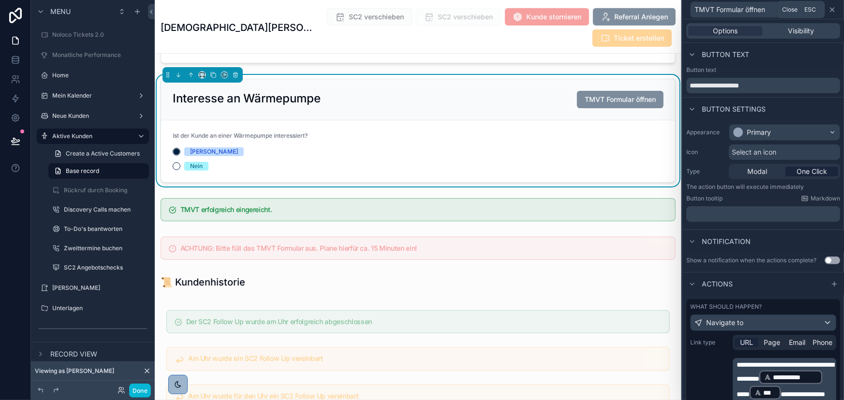
click at [834, 9] on icon at bounding box center [832, 10] width 8 height 8
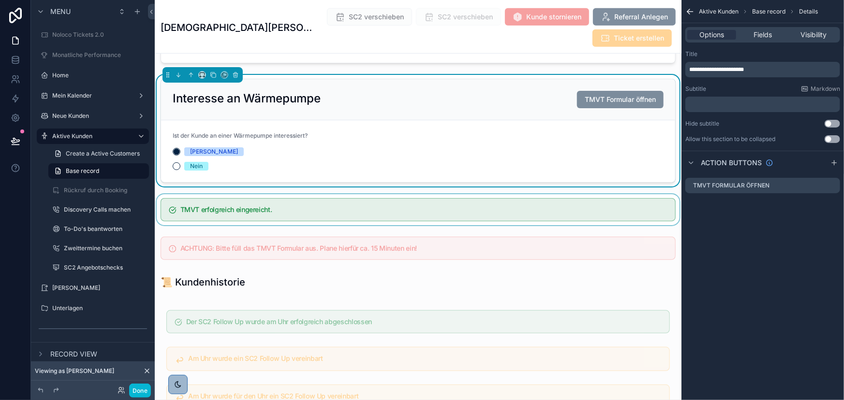
click at [363, 205] on div "scrollable content" at bounding box center [418, 209] width 527 height 31
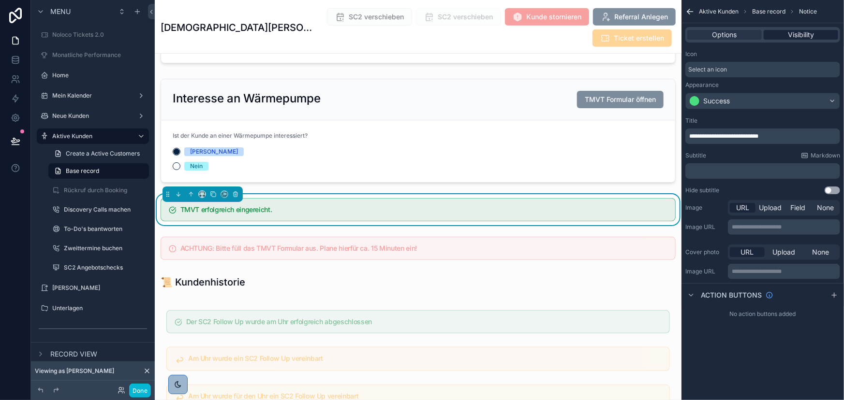
click at [822, 33] on div "Visibility" at bounding box center [800, 35] width 74 height 10
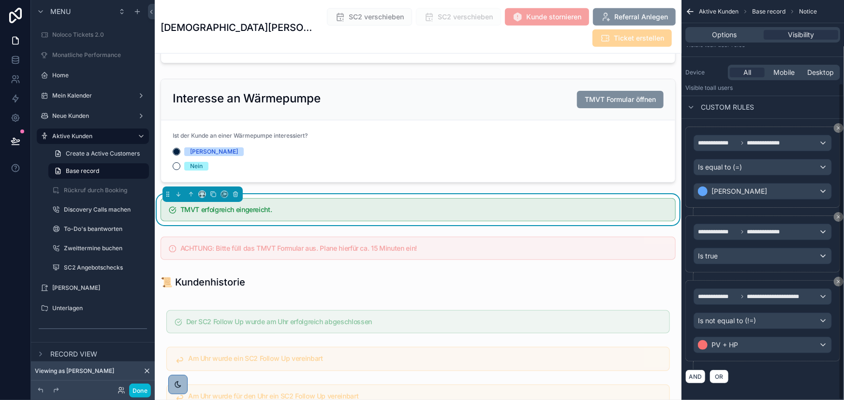
scroll to position [104, 0]
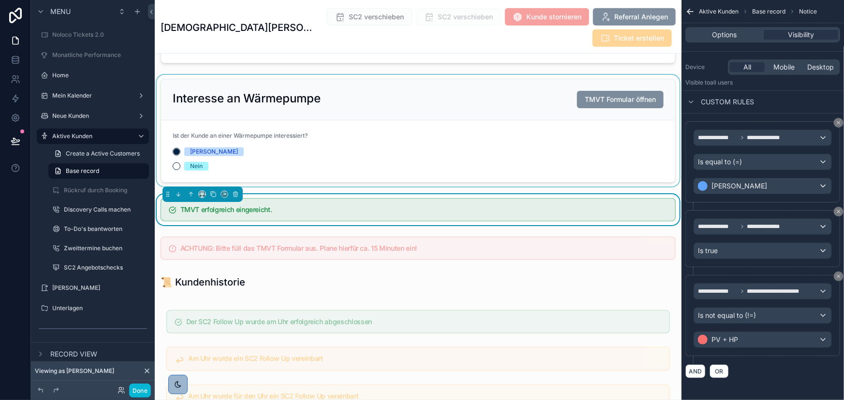
drag, startPoint x: 430, startPoint y: 112, endPoint x: 439, endPoint y: 112, distance: 8.2
click at [430, 112] on div "scrollable content" at bounding box center [418, 131] width 527 height 112
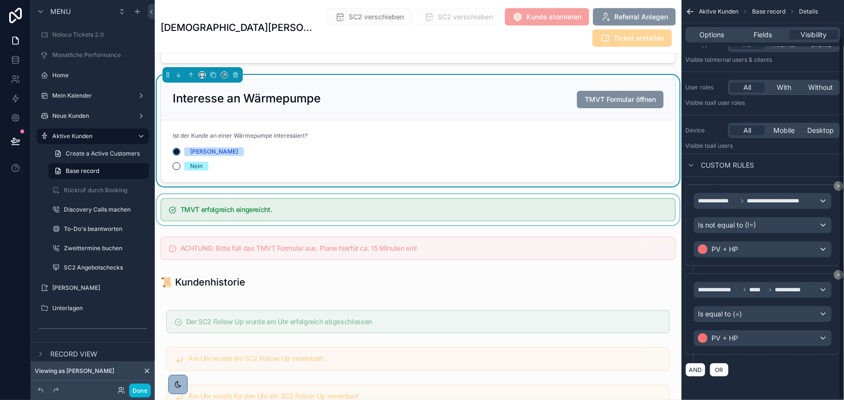
scroll to position [40, 0]
click at [694, 368] on button "AND" at bounding box center [695, 372] width 20 height 14
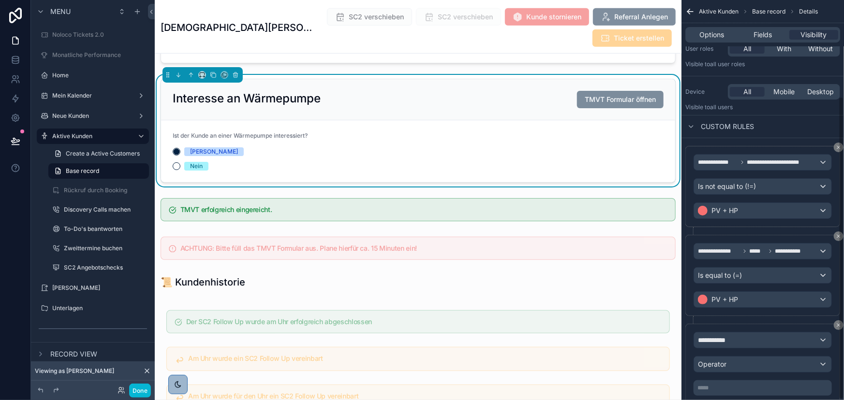
scroll to position [127, 0]
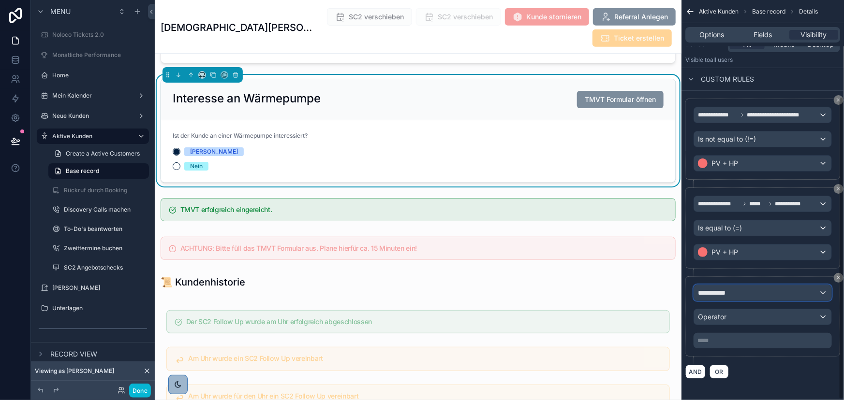
click at [745, 287] on div "**********" at bounding box center [762, 292] width 137 height 15
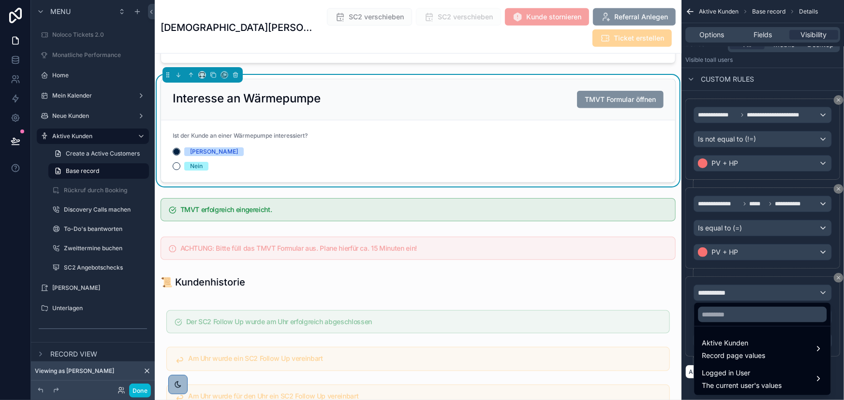
click at [748, 322] on div at bounding box center [762, 314] width 136 height 23
click at [748, 315] on input "text" at bounding box center [762, 314] width 129 height 15
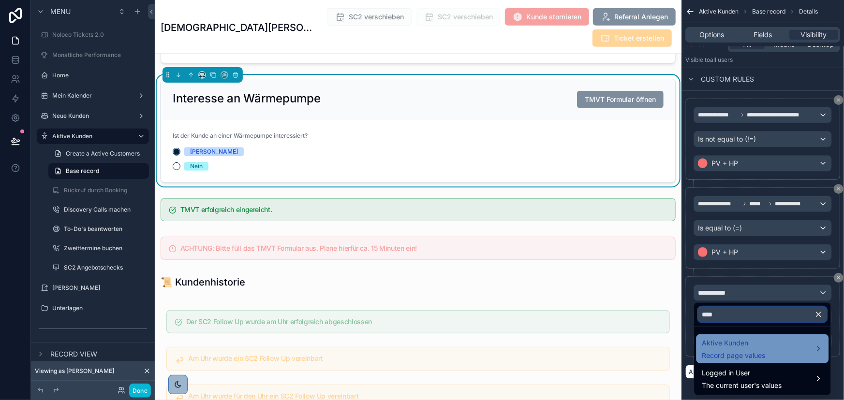
type input "****"
click at [758, 349] on div "Aktive Kunden Record page values" at bounding box center [733, 348] width 63 height 23
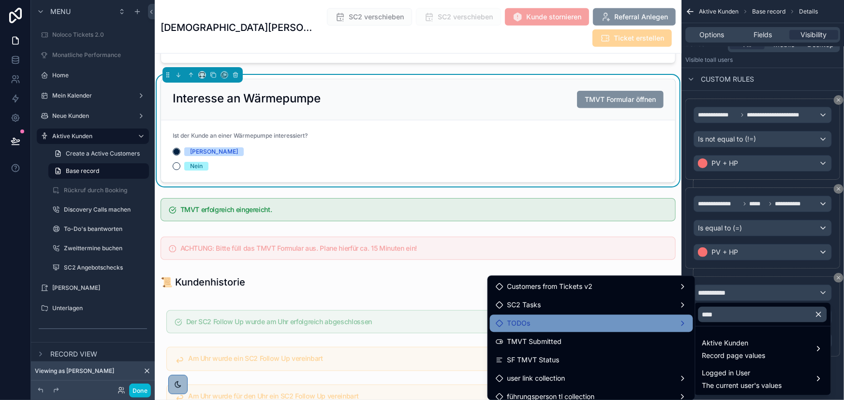
scroll to position [44, 0]
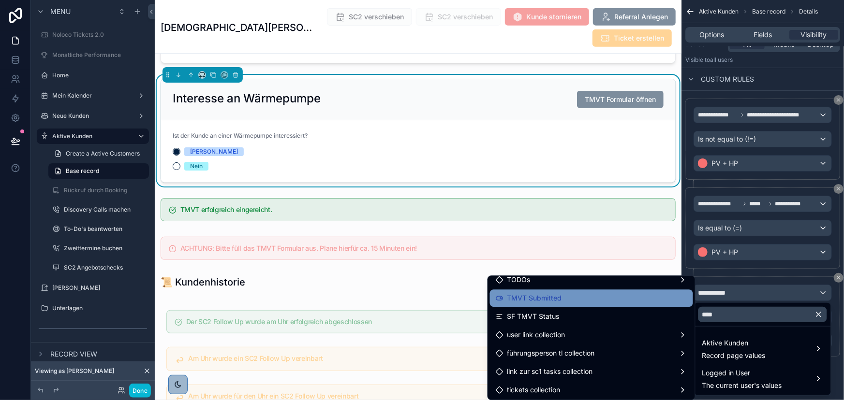
click at [581, 293] on div "TMVT Submitted" at bounding box center [591, 299] width 191 height 12
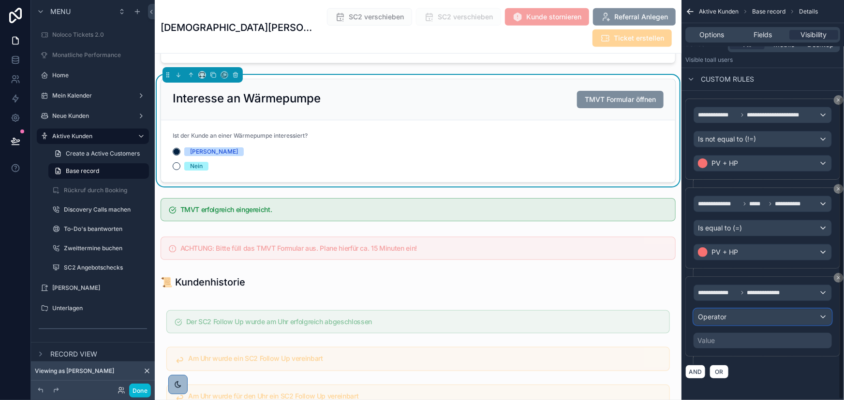
click at [745, 314] on div "Operator" at bounding box center [762, 316] width 137 height 15
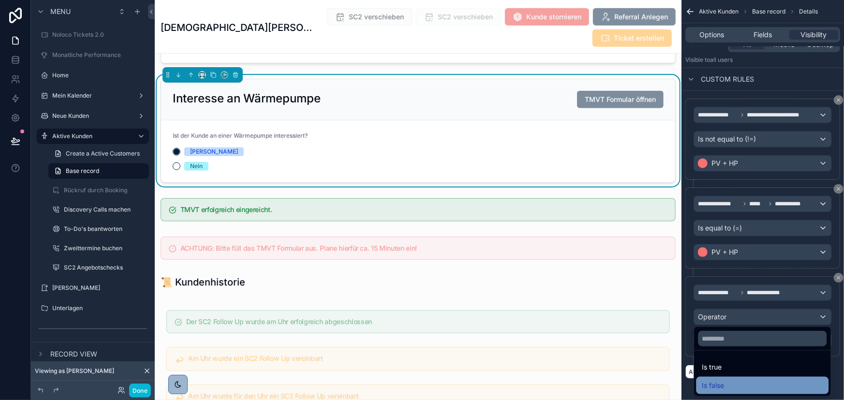
click at [726, 383] on div "Is false" at bounding box center [762, 386] width 121 height 12
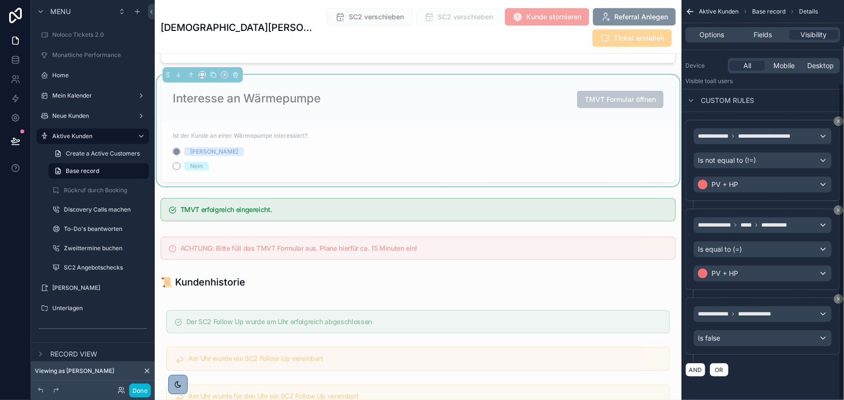
scroll to position [104, 0]
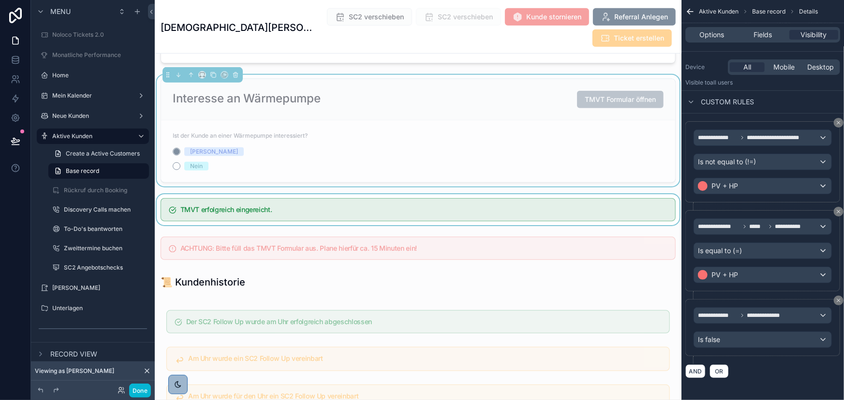
click at [397, 205] on div "scrollable content" at bounding box center [418, 209] width 527 height 31
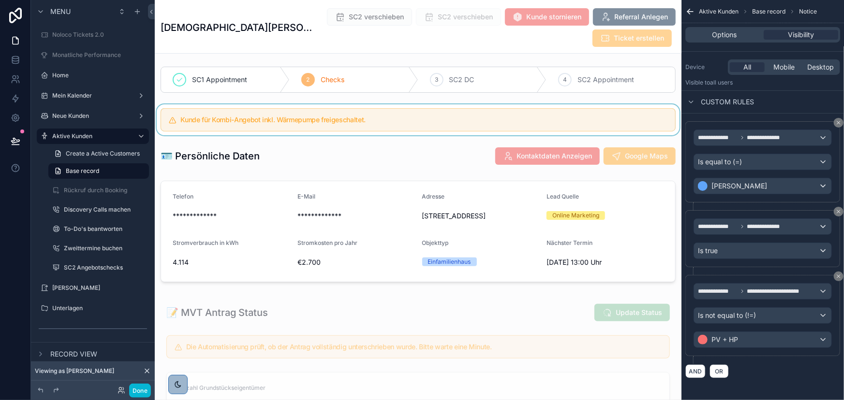
scroll to position [0, 0]
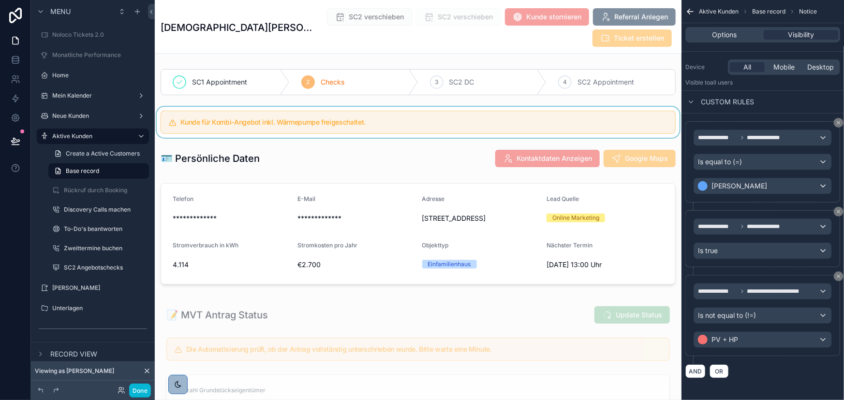
click at [288, 127] on div "scrollable content" at bounding box center [418, 122] width 527 height 31
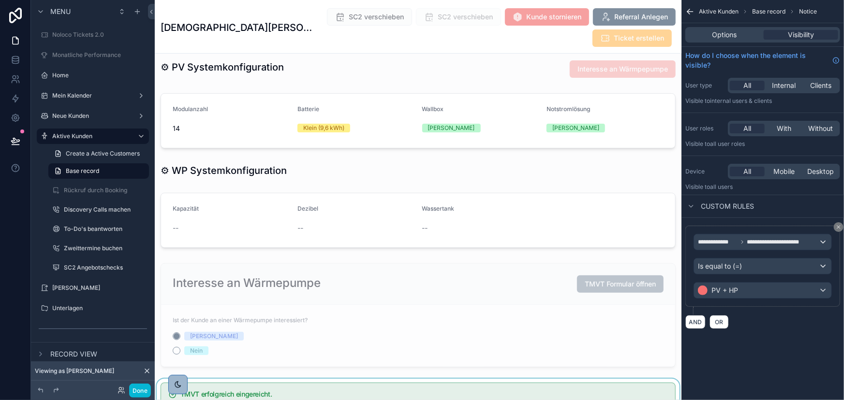
scroll to position [2110, 0]
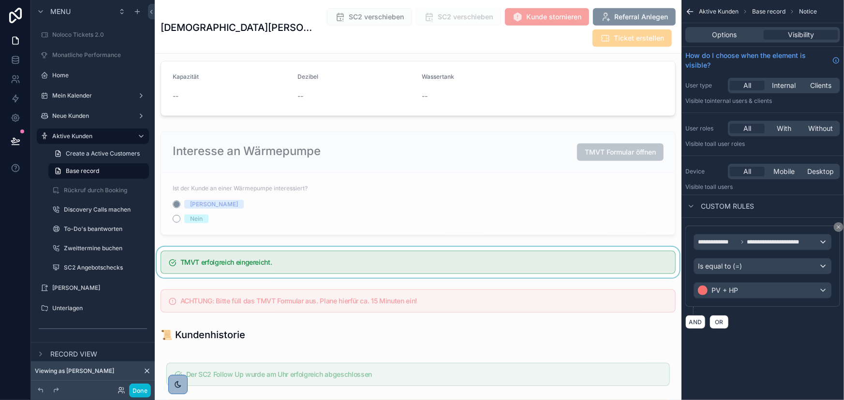
click at [274, 270] on div "scrollable content" at bounding box center [418, 262] width 527 height 31
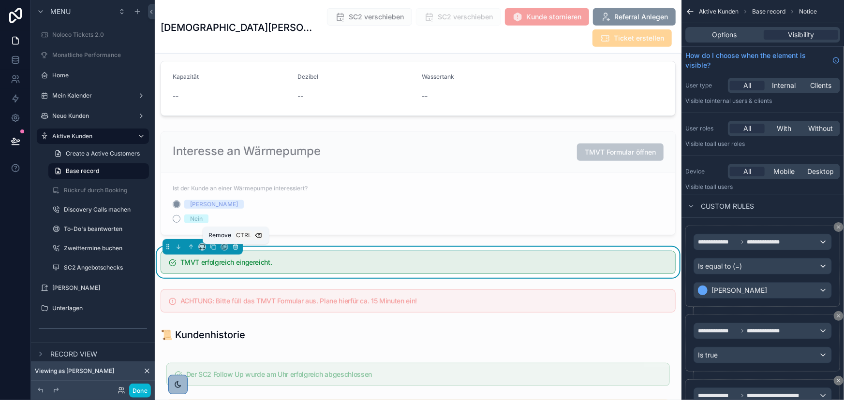
click at [235, 246] on icon "scrollable content" at bounding box center [236, 245] width 2 height 1
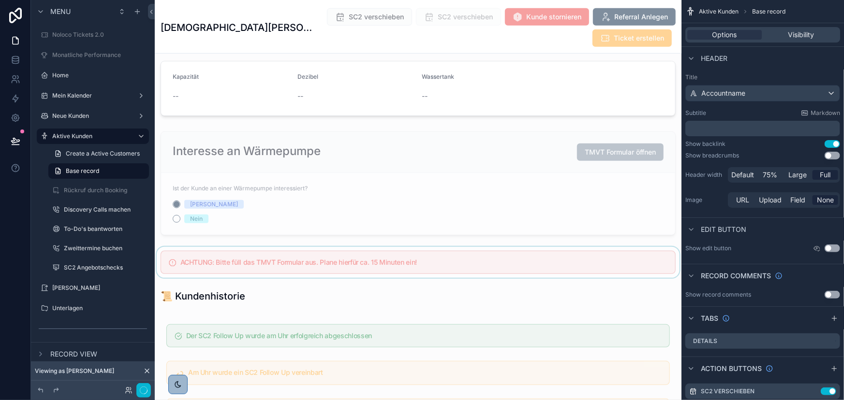
click at [354, 261] on div "scrollable content" at bounding box center [418, 262] width 527 height 31
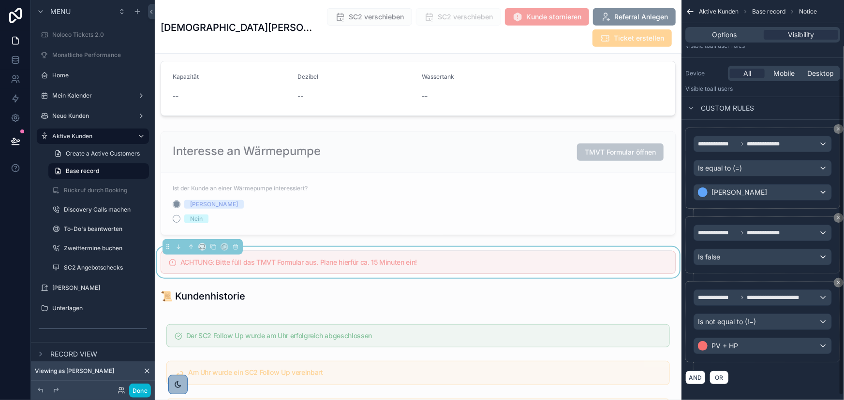
scroll to position [104, 0]
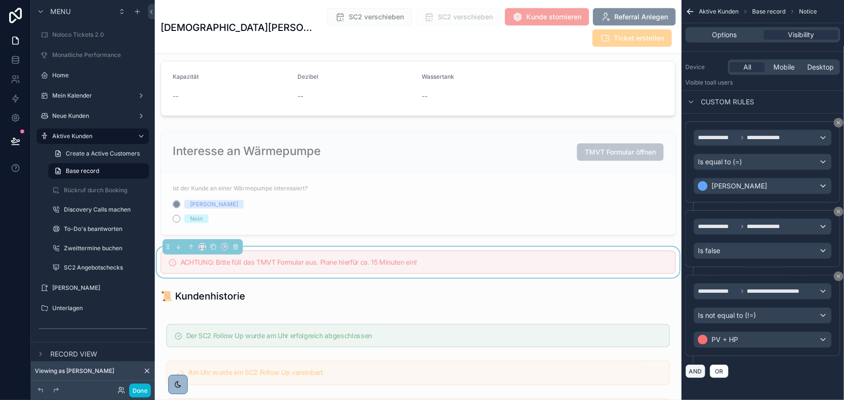
click at [701, 368] on button "AND" at bounding box center [695, 372] width 20 height 14
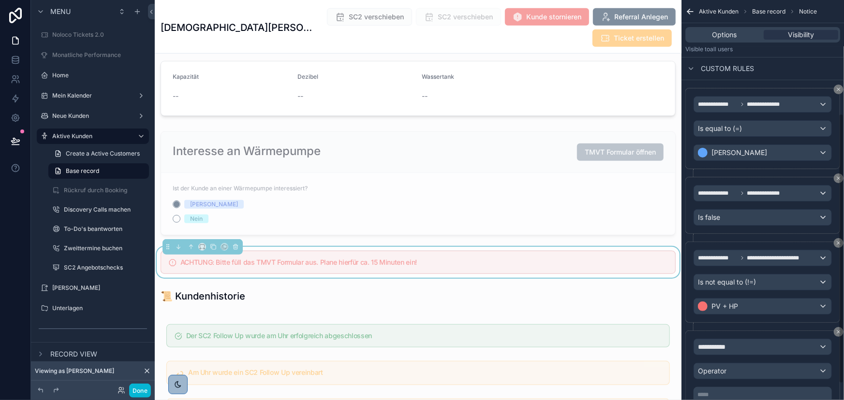
scroll to position [192, 0]
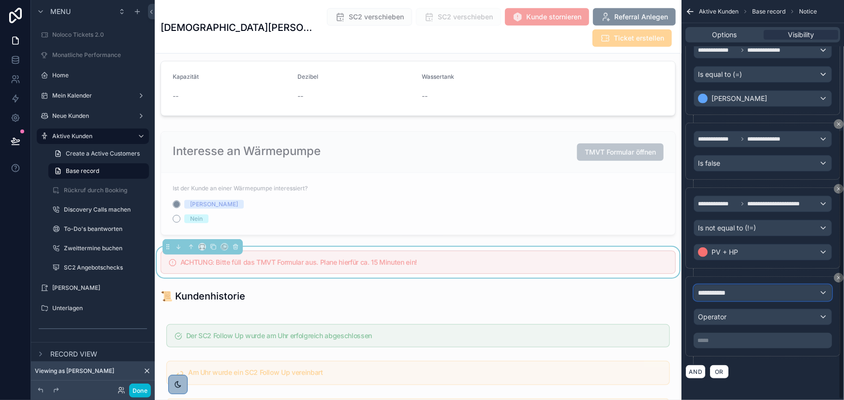
click at [749, 293] on div "**********" at bounding box center [762, 292] width 137 height 15
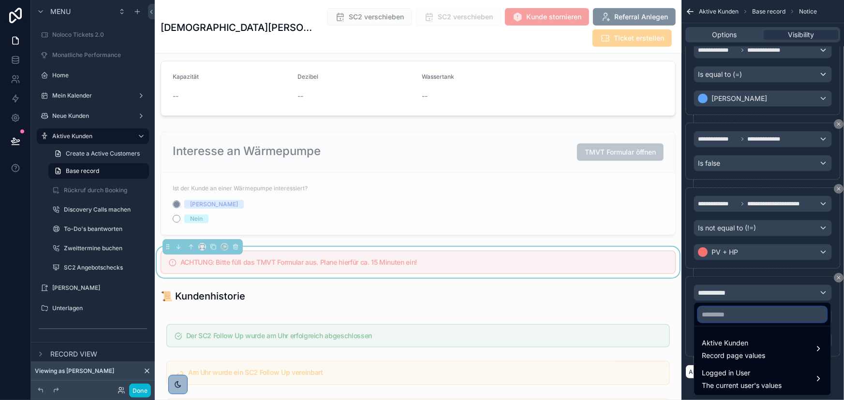
click at [751, 318] on input "text" at bounding box center [762, 314] width 129 height 15
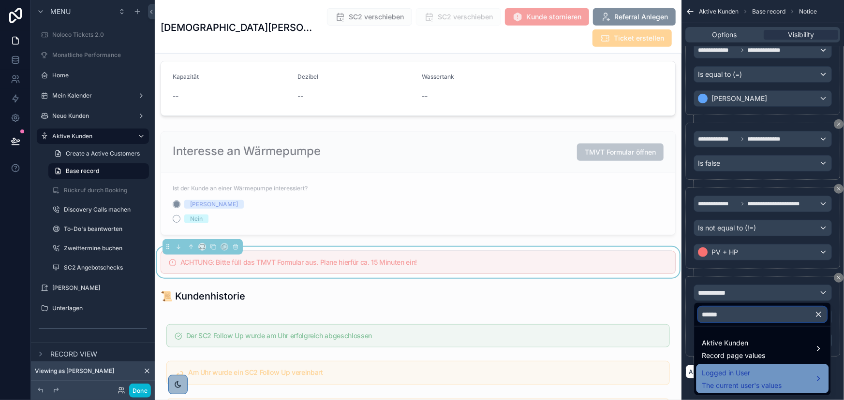
type input "******"
click at [758, 374] on span "Logged in User" at bounding box center [742, 373] width 80 height 12
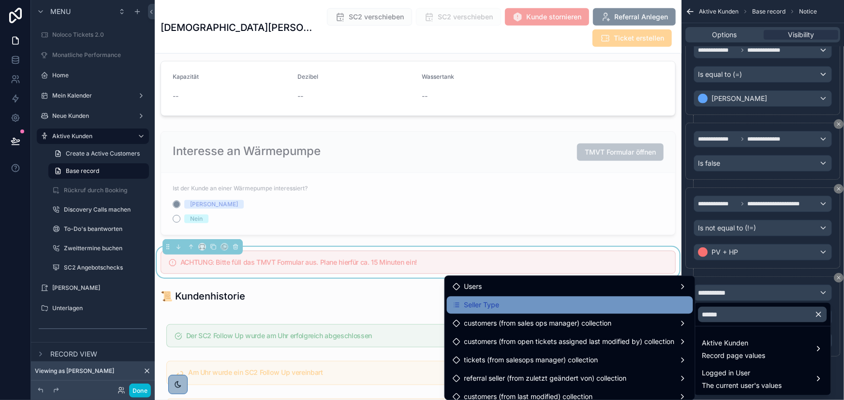
click at [581, 303] on div "Seller Type" at bounding box center [570, 305] width 235 height 12
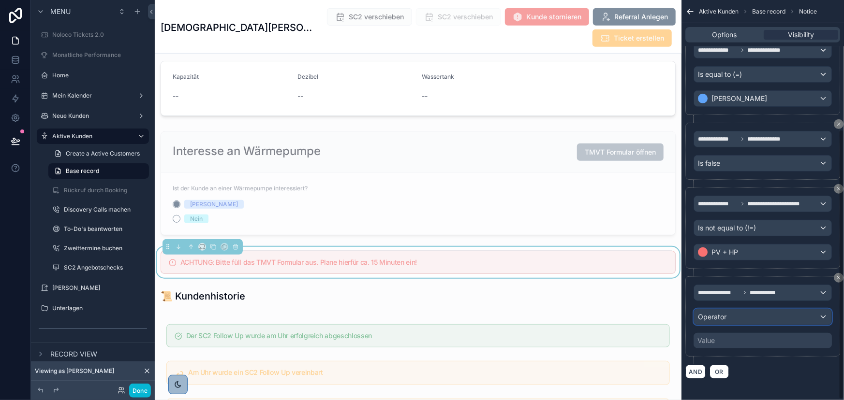
click at [747, 315] on div "Operator" at bounding box center [762, 316] width 137 height 15
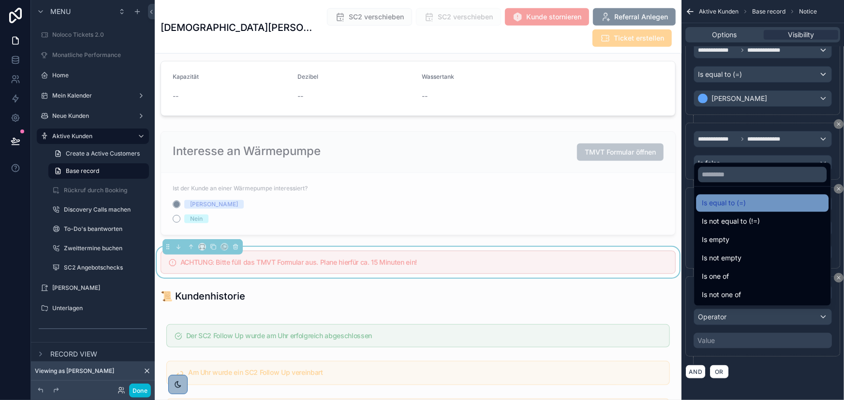
click at [735, 208] on span "Is equal to (=)" at bounding box center [724, 203] width 44 height 12
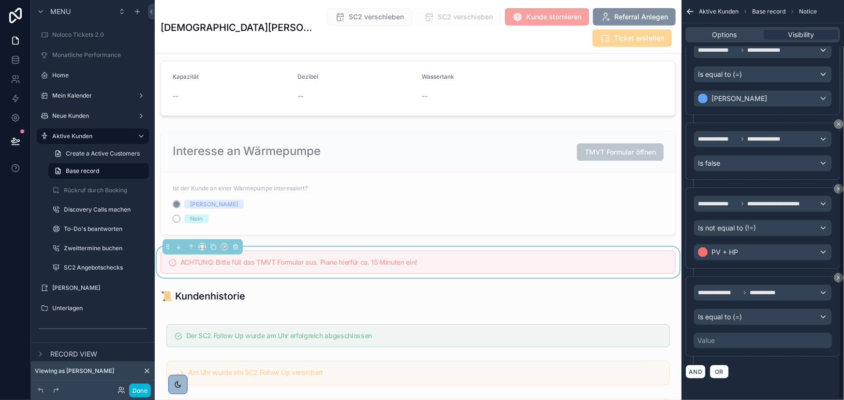
click at [735, 342] on div "Value" at bounding box center [762, 340] width 138 height 15
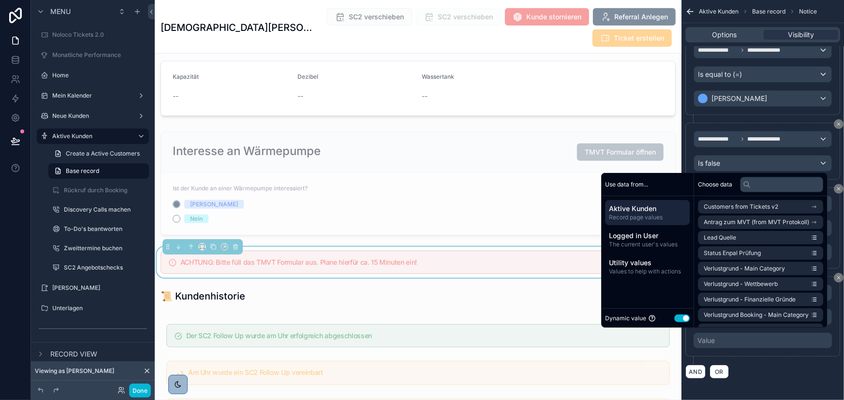
click at [675, 315] on button "Use setting" at bounding box center [681, 319] width 15 height 8
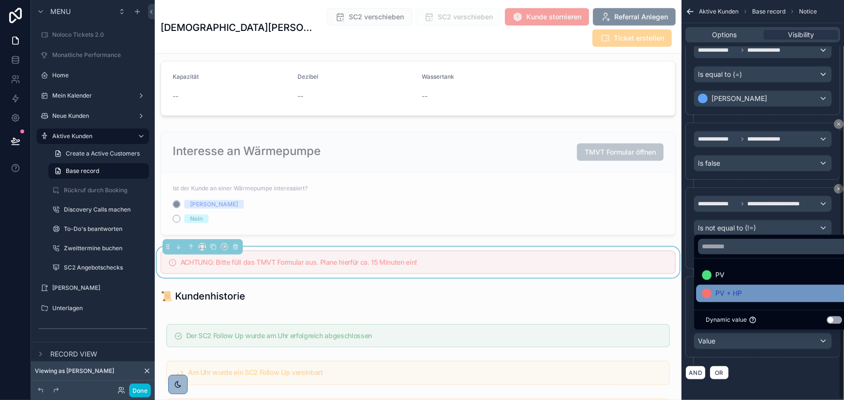
click at [750, 289] on div "PV + HP" at bounding box center [774, 294] width 144 height 12
click at [783, 369] on div "AND OR" at bounding box center [762, 373] width 155 height 15
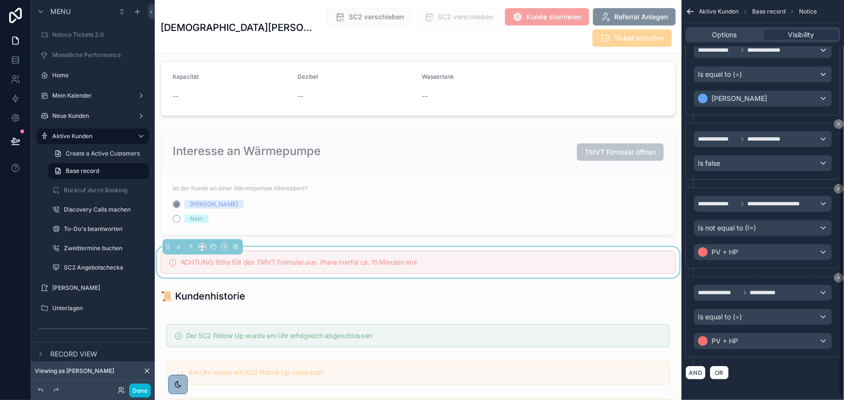
scroll to position [148, 0]
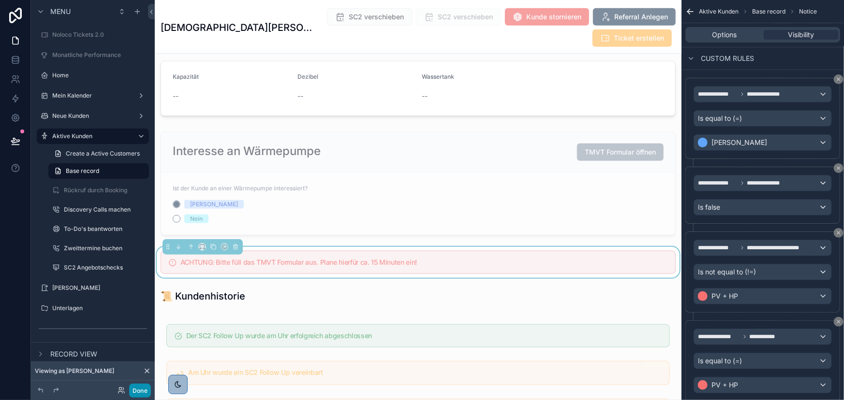
click at [140, 388] on button "Done" at bounding box center [140, 391] width 22 height 14
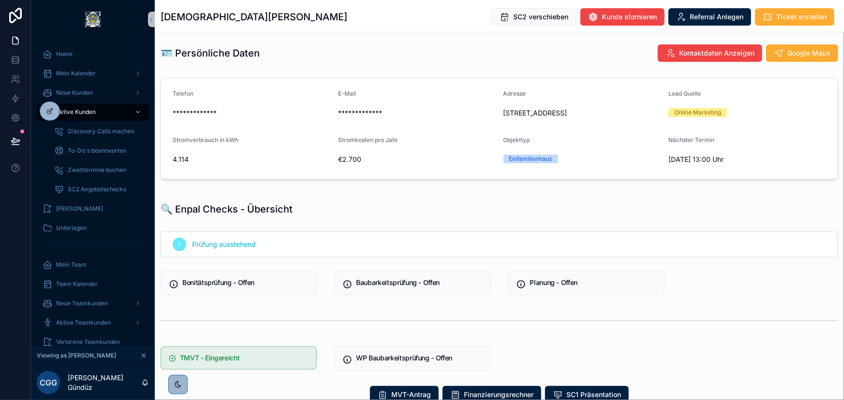
scroll to position [0, 0]
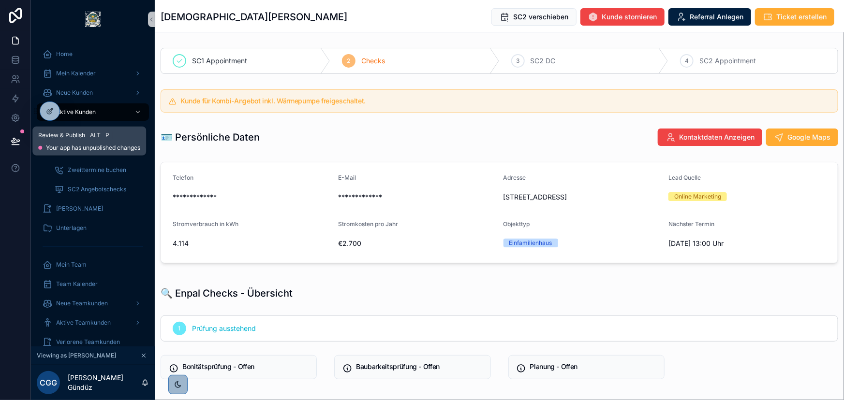
click at [18, 139] on icon at bounding box center [16, 141] width 10 height 10
click at [15, 217] on div at bounding box center [15, 200] width 31 height 400
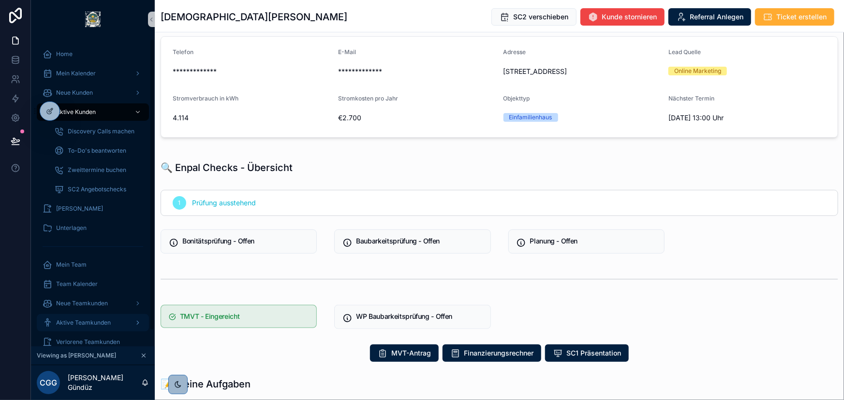
scroll to position [132, 0]
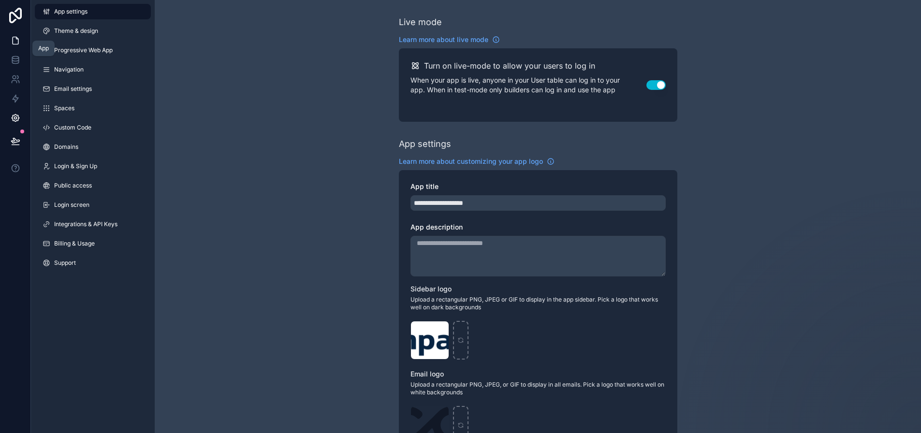
click at [15, 37] on icon at bounding box center [16, 40] width 6 height 7
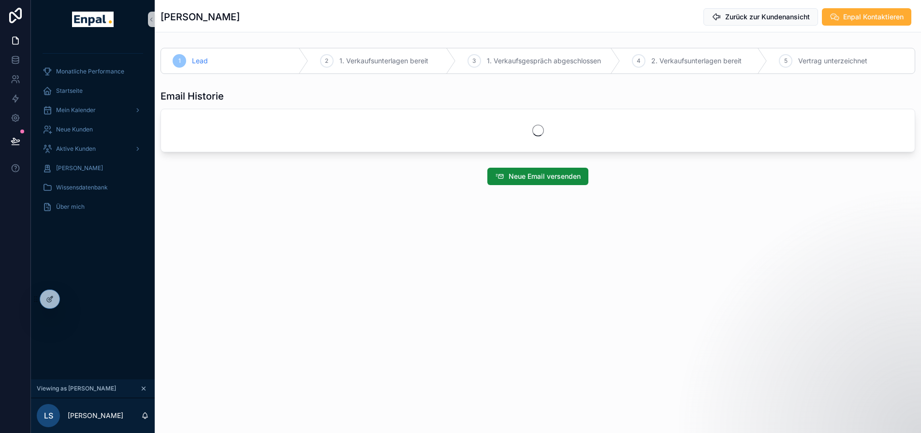
click at [280, 217] on div "[PERSON_NAME] Zurück zur Kundenansicht Enpal Kontaktieren 1 Lead 2 1. Verkaufsu…" at bounding box center [538, 216] width 766 height 433
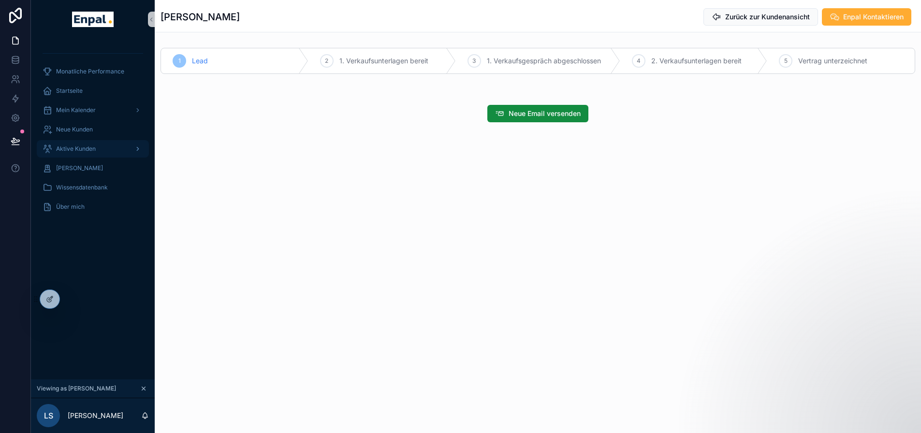
click at [109, 145] on div "Aktive Kunden" at bounding box center [93, 148] width 101 height 15
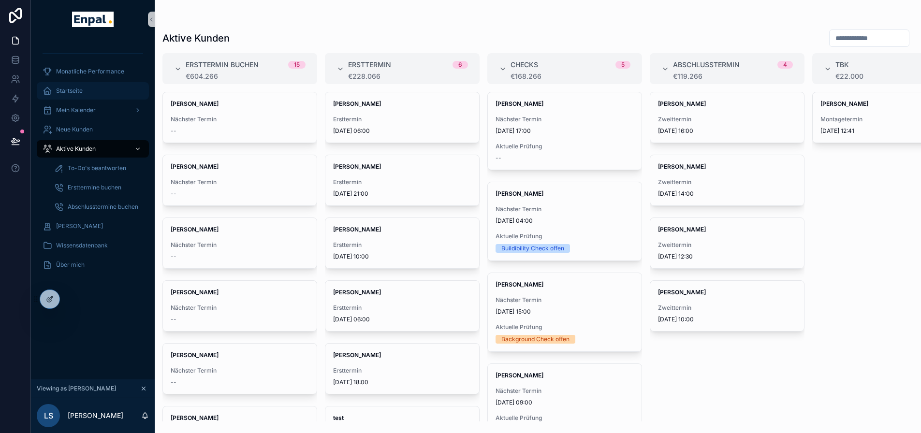
click at [91, 89] on div "Startseite" at bounding box center [93, 90] width 101 height 15
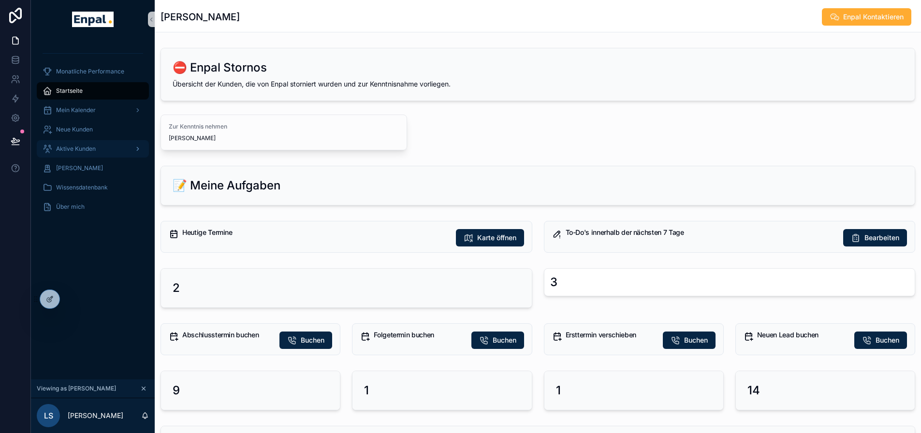
click at [104, 153] on div "Aktive Kunden" at bounding box center [93, 148] width 101 height 15
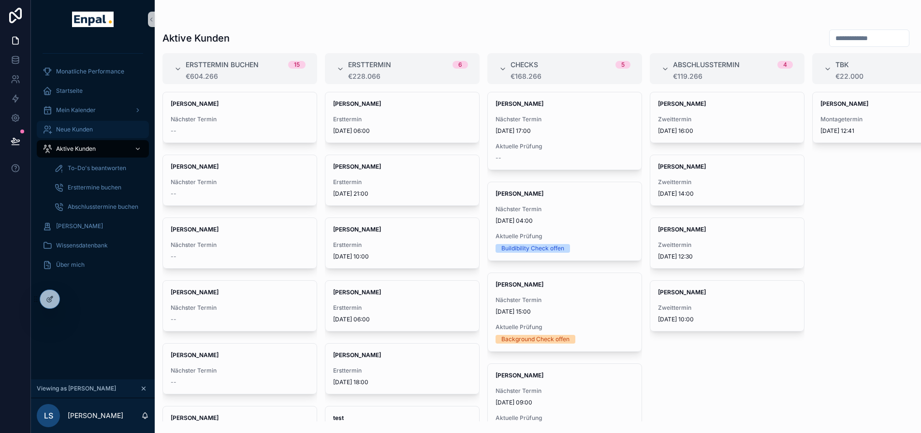
click at [88, 133] on div "Neue Kunden" at bounding box center [93, 129] width 101 height 15
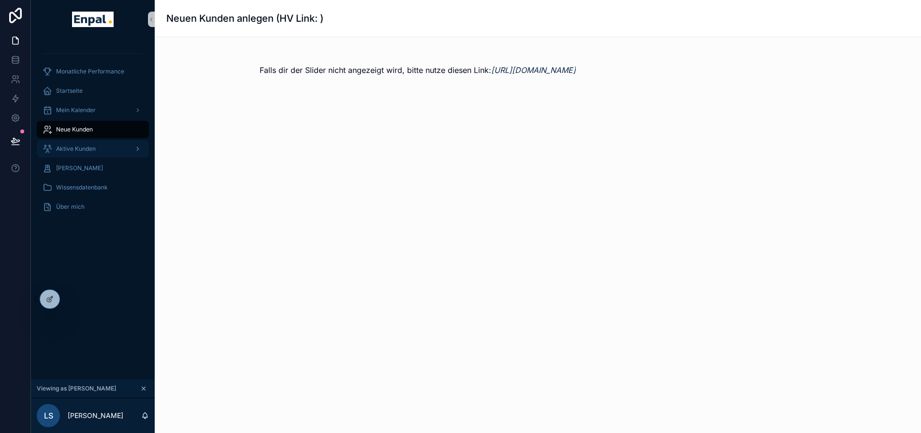
click at [88, 143] on div "Aktive Kunden" at bounding box center [93, 148] width 101 height 15
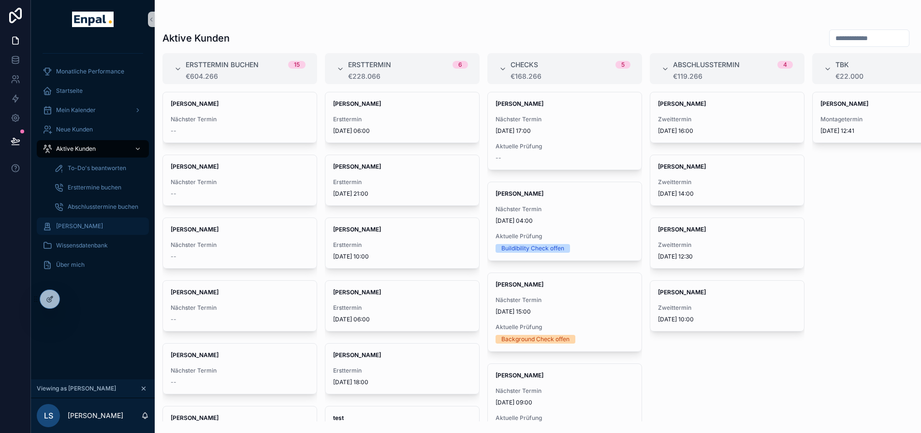
click at [85, 229] on span "[PERSON_NAME]" at bounding box center [79, 226] width 47 height 8
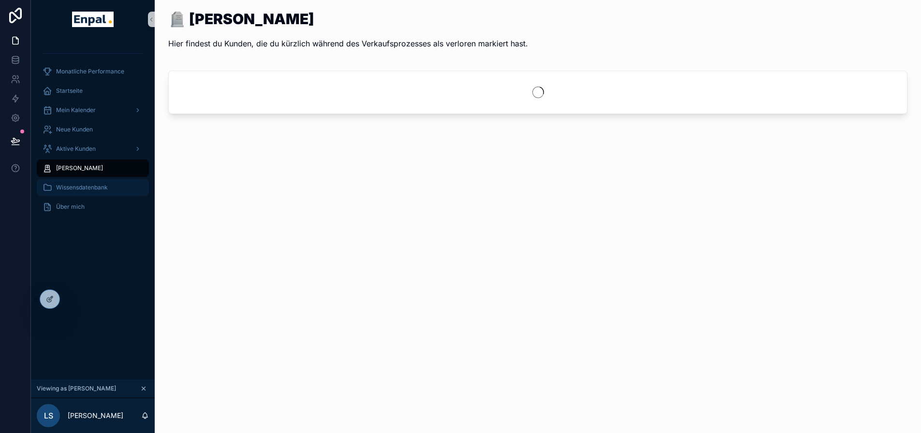
click at [93, 189] on span "Wissensdatenbank" at bounding box center [82, 188] width 52 height 8
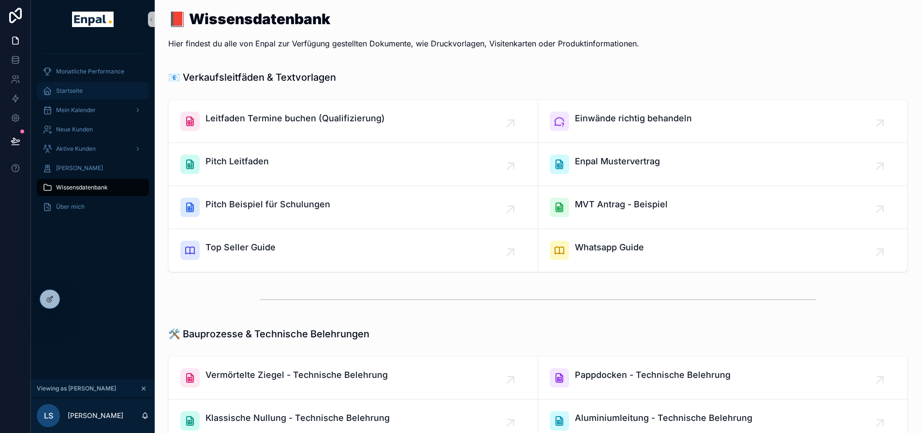
click at [85, 90] on div "Startseite" at bounding box center [93, 90] width 101 height 15
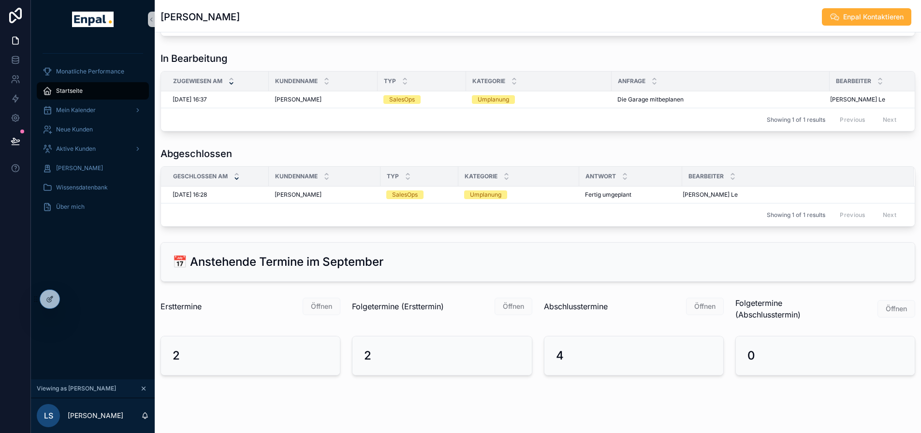
scroll to position [678, 0]
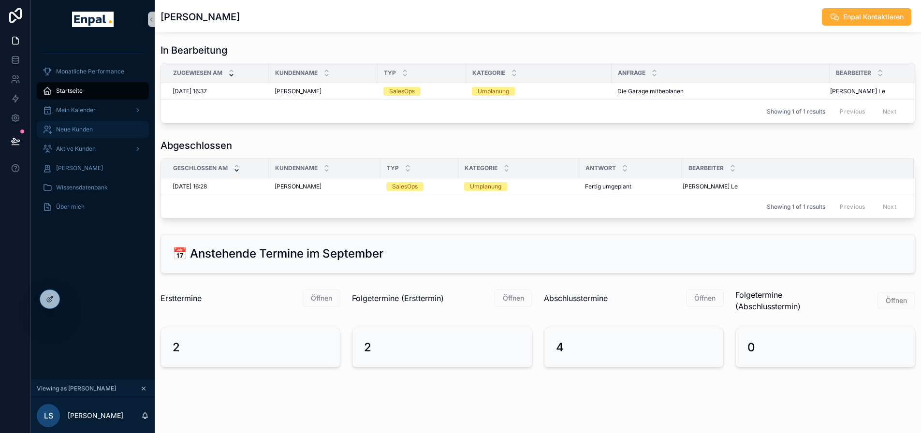
click at [81, 130] on span "Neue Kunden" at bounding box center [74, 130] width 37 height 8
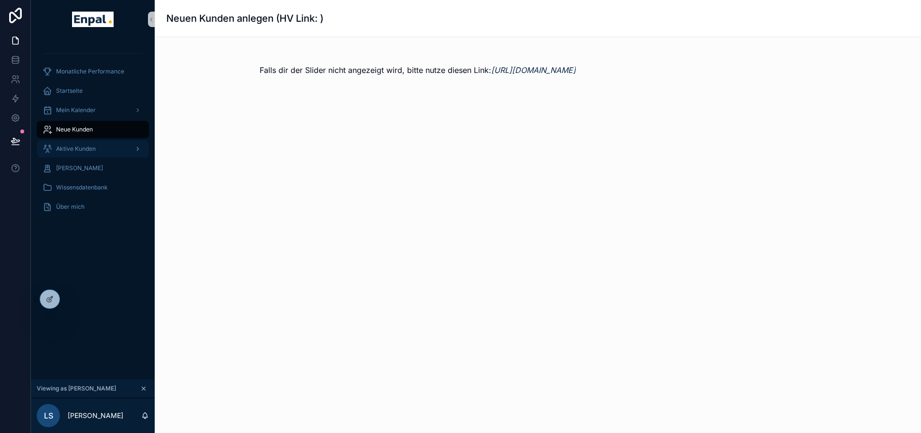
click at [84, 149] on span "Aktive Kunden" at bounding box center [76, 149] width 40 height 8
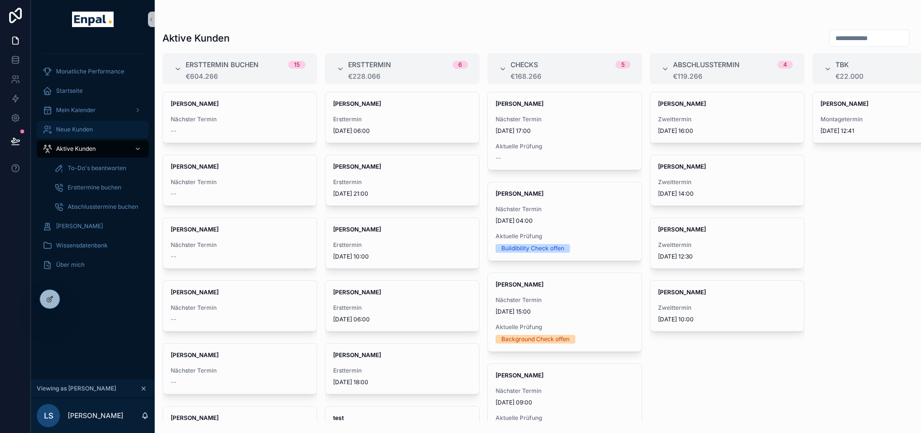
click at [81, 131] on span "Neue Kunden" at bounding box center [74, 130] width 37 height 8
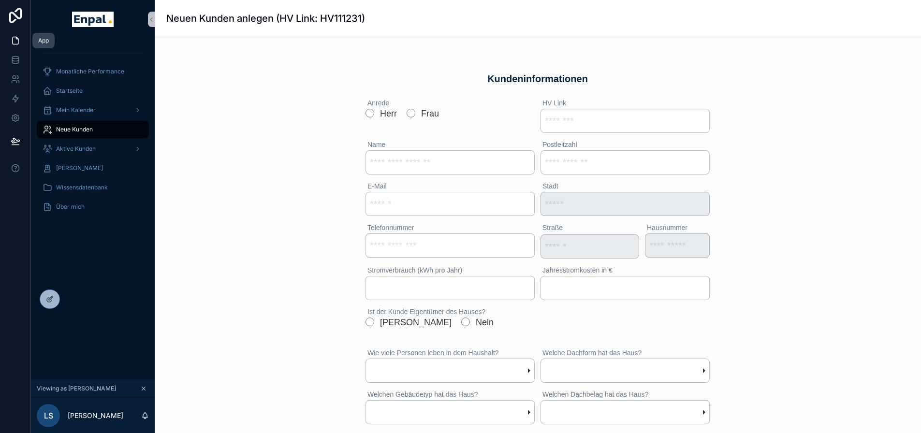
click at [14, 44] on icon at bounding box center [16, 40] width 6 height 7
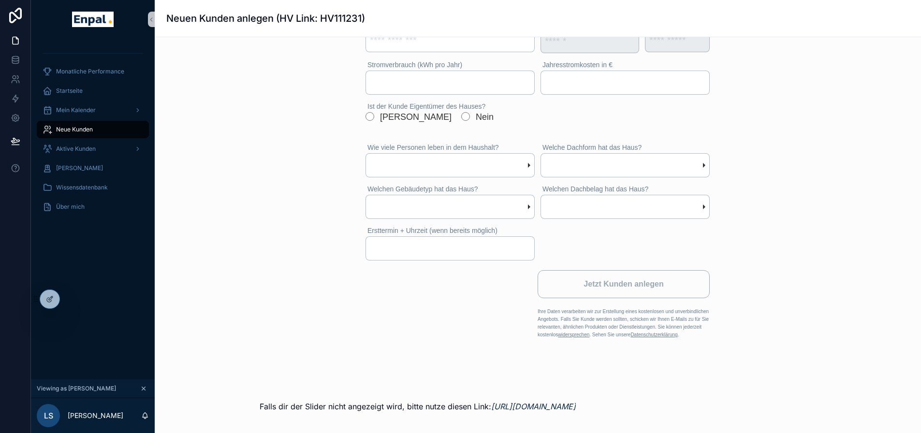
scroll to position [216, 0]
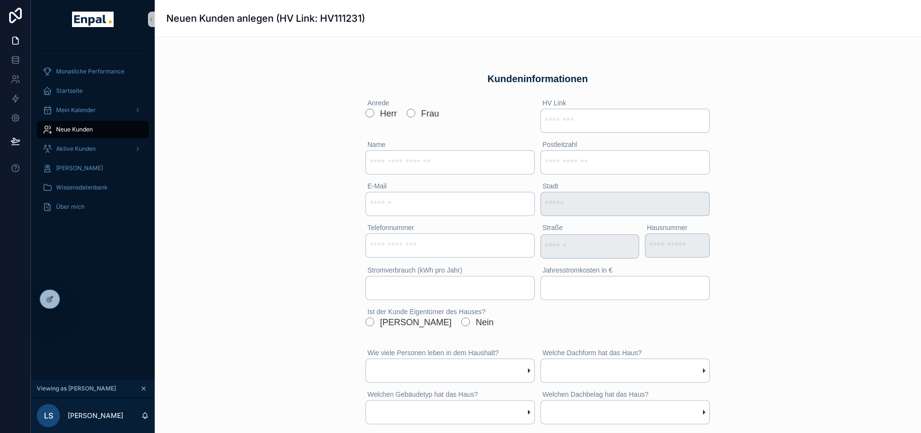
scroll to position [216, 0]
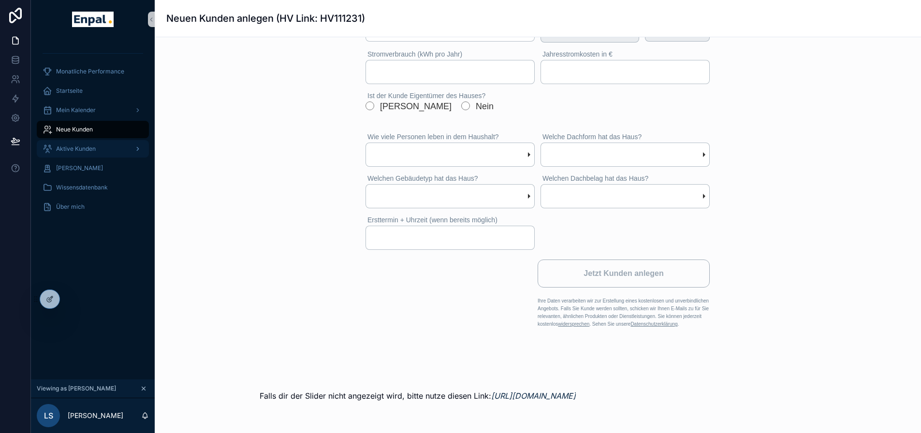
click at [73, 152] on span "Aktive Kunden" at bounding box center [76, 149] width 40 height 8
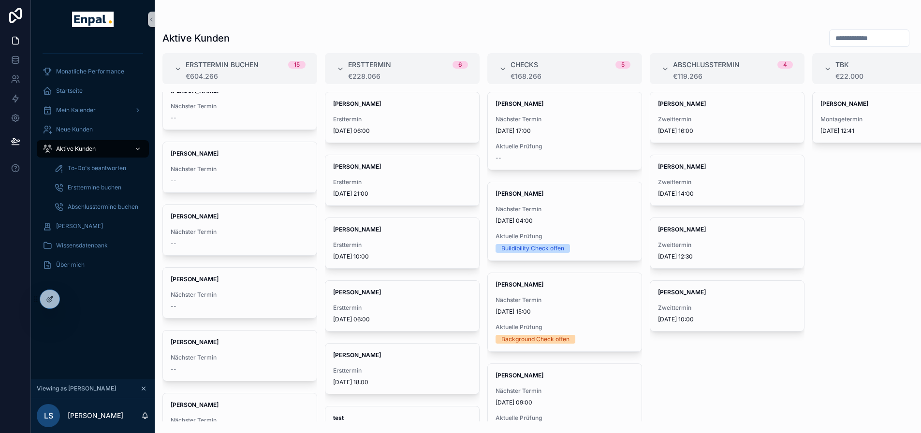
scroll to position [484, 0]
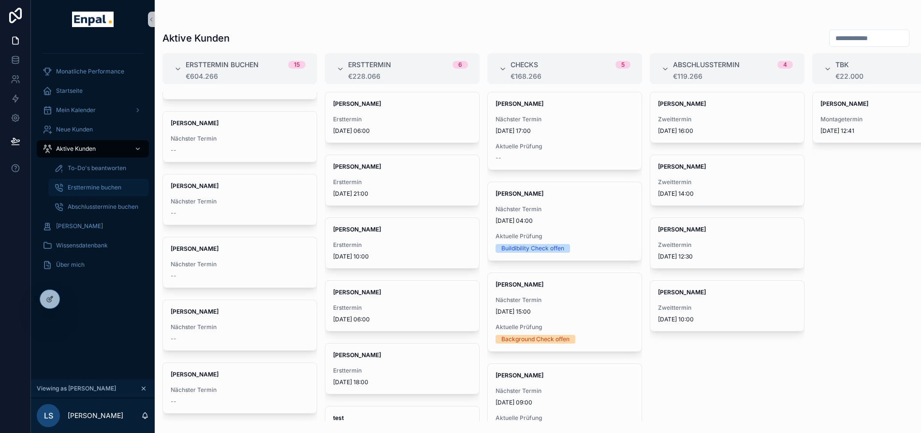
click at [96, 188] on span "Ersttermine buchen" at bounding box center [95, 188] width 54 height 8
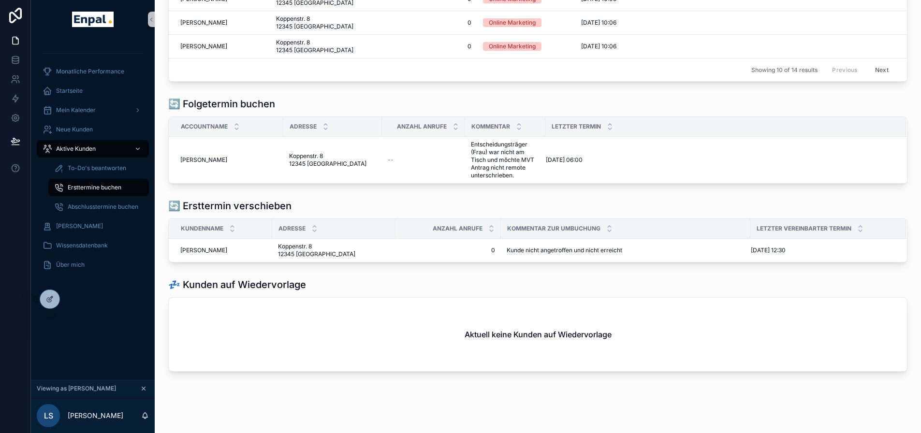
scroll to position [271, 0]
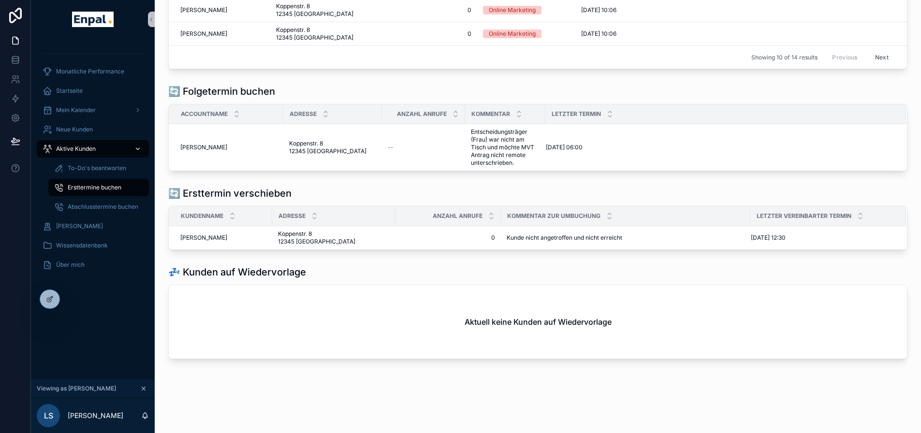
drag, startPoint x: 91, startPoint y: 149, endPoint x: 90, endPoint y: 143, distance: 6.4
click at [91, 149] on span "Aktive Kunden" at bounding box center [76, 149] width 40 height 8
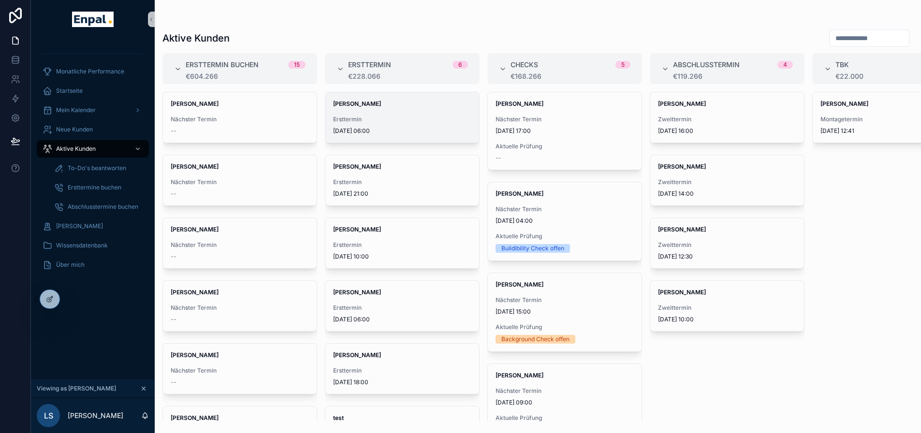
click at [425, 112] on div "Felix Wolf Ersttermin 16.9.2025 06:00" at bounding box center [402, 117] width 154 height 50
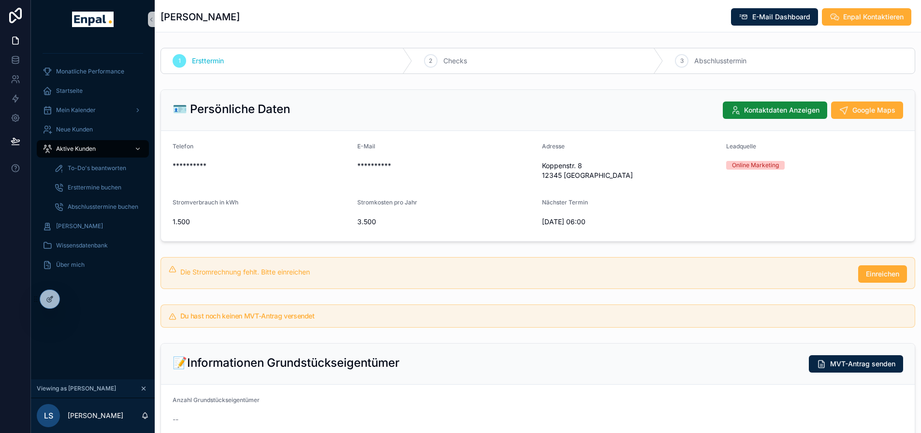
drag, startPoint x: 434, startPoint y: 274, endPoint x: 440, endPoint y: 266, distance: 10.1
click at [434, 274] on div "Die Stromrechnung fehlt. Bitte einreichen" at bounding box center [515, 272] width 670 height 10
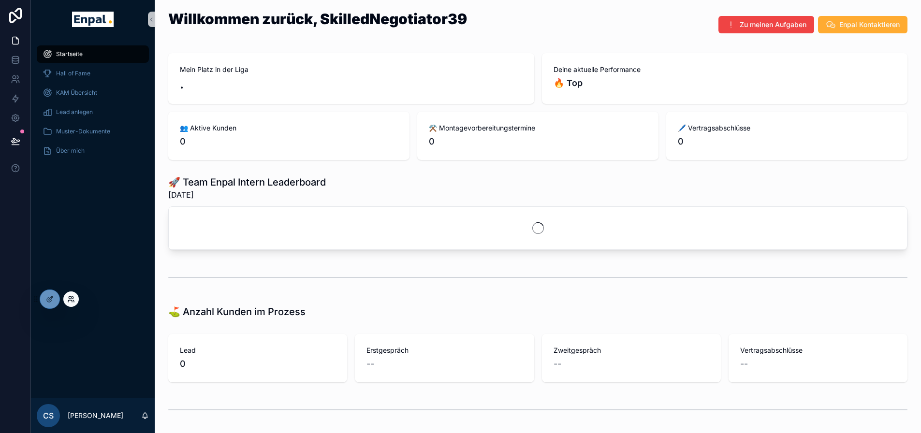
click at [71, 298] on icon at bounding box center [70, 297] width 2 height 2
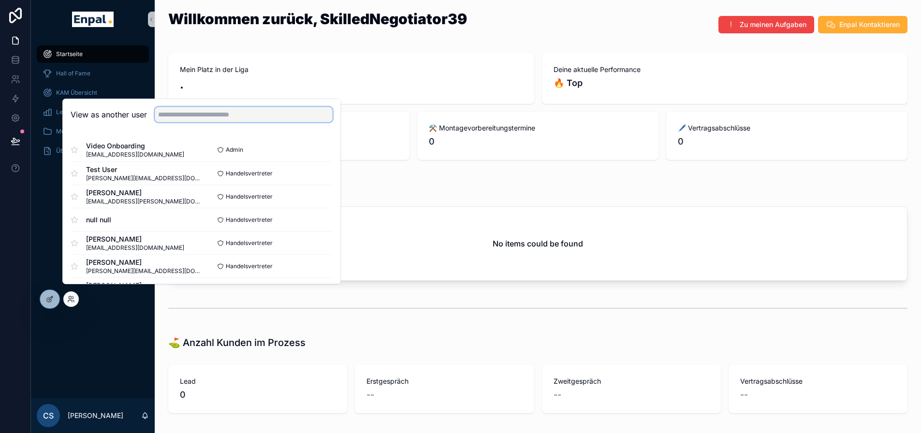
click at [205, 122] on input "text" at bounding box center [244, 114] width 178 height 15
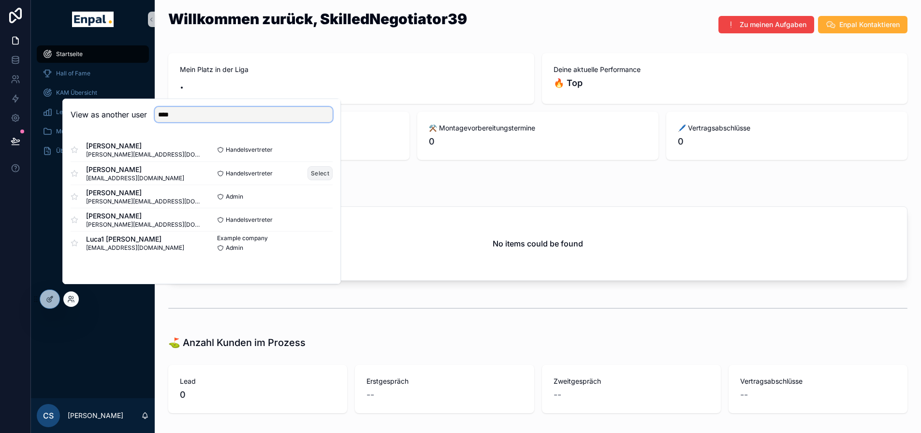
type input "****"
click at [324, 180] on button "Select" at bounding box center [320, 173] width 25 height 14
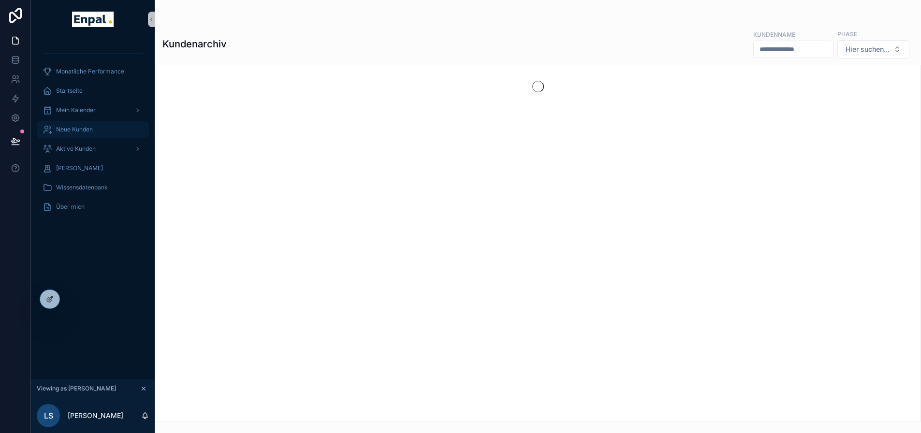
click at [98, 131] on div "Neue Kunden" at bounding box center [93, 129] width 101 height 15
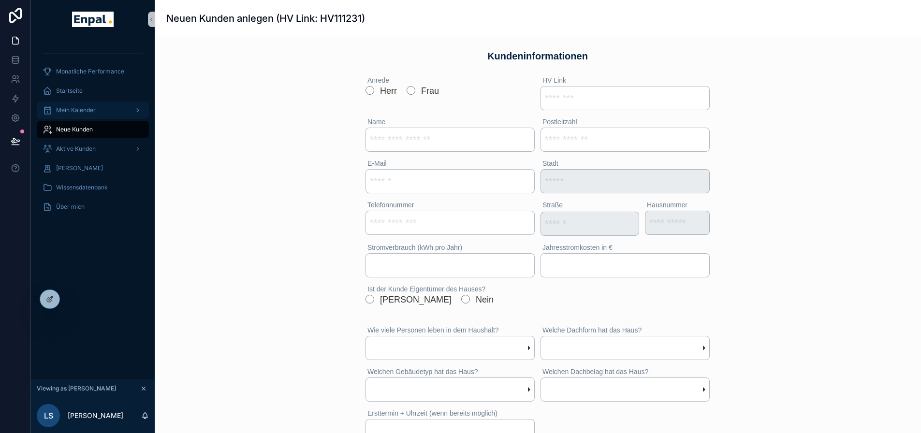
click at [92, 104] on div "Mein Kalender" at bounding box center [93, 110] width 101 height 15
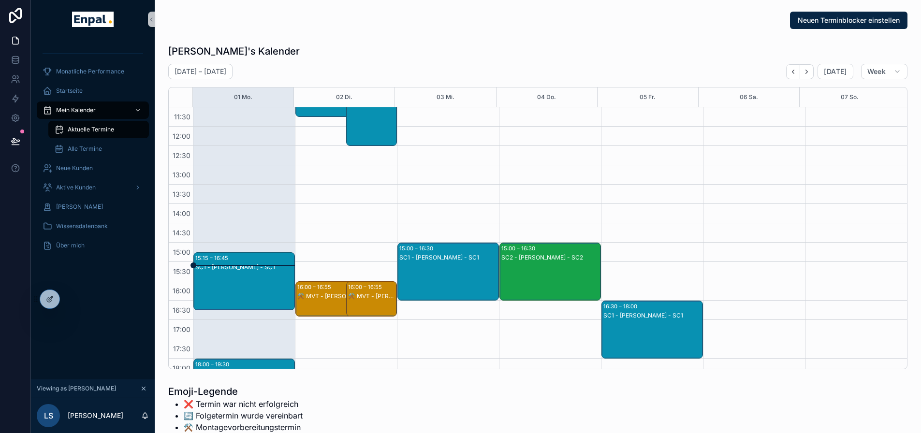
scroll to position [271, 0]
